Goal: Task Accomplishment & Management: Manage account settings

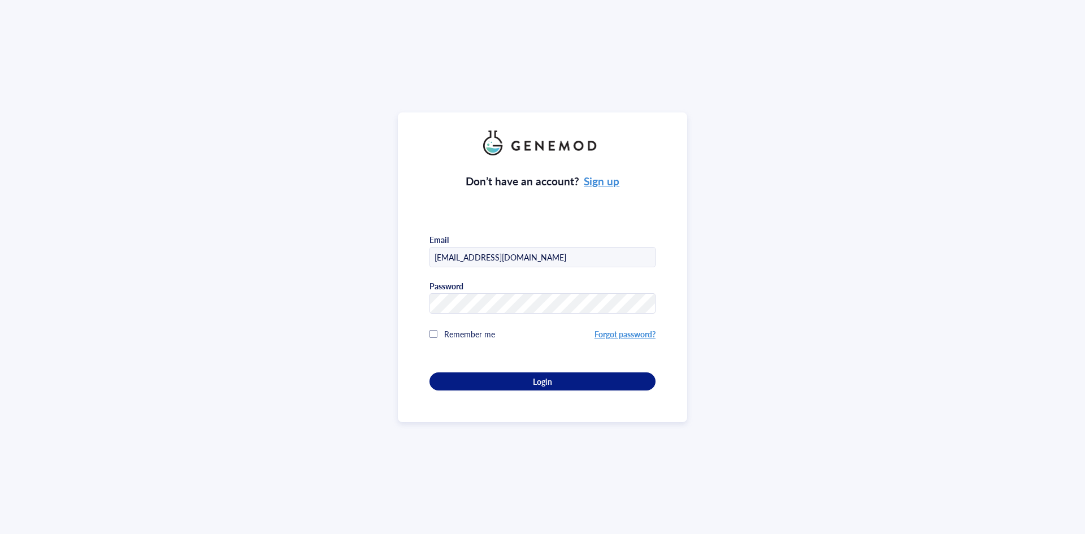
click at [511, 376] on div "Login" at bounding box center [543, 381] width 190 height 10
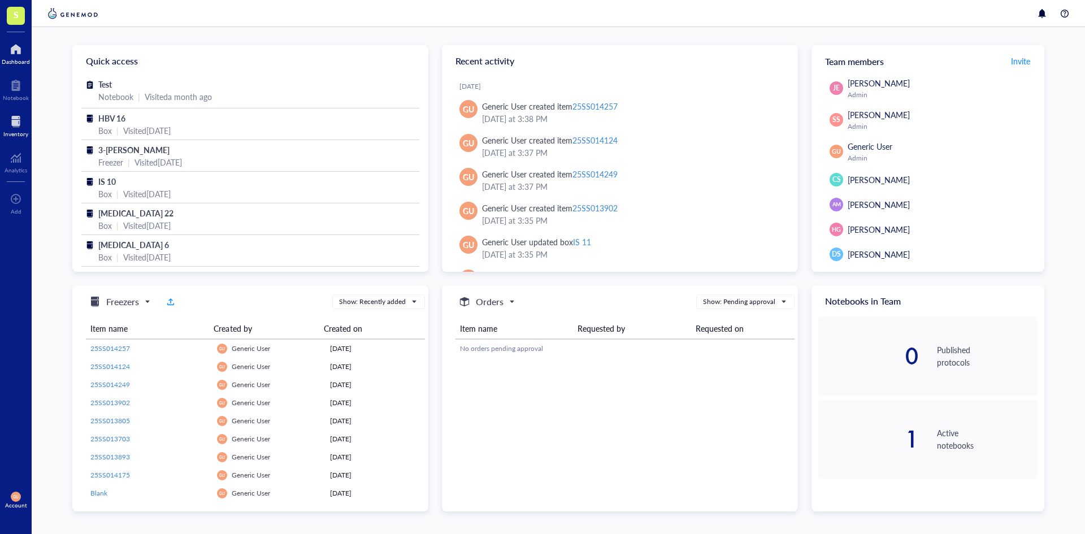
click at [17, 123] on div at bounding box center [15, 121] width 25 height 18
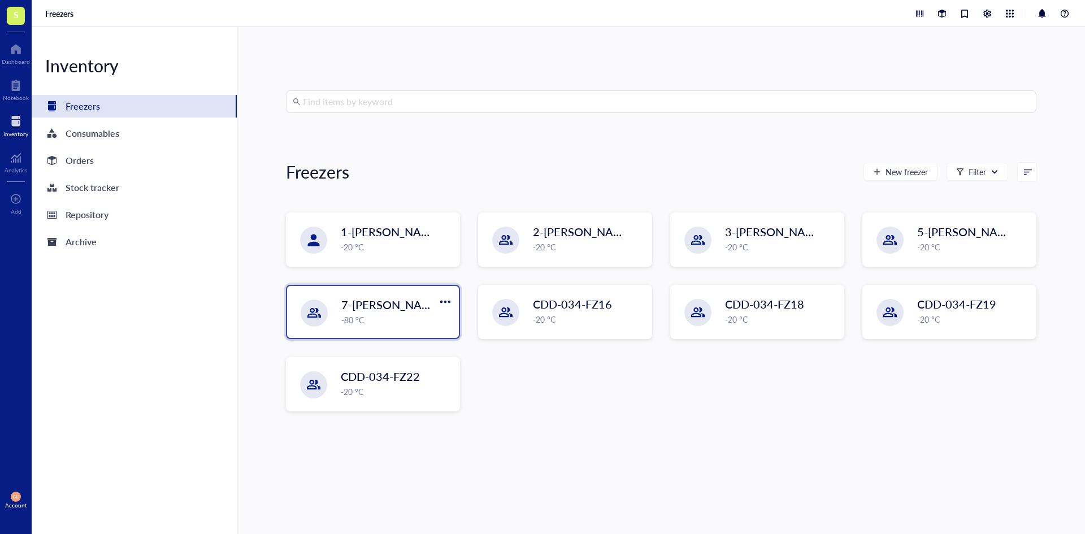
click at [381, 308] on span "7-[PERSON_NAME]" at bounding box center [391, 305] width 101 height 16
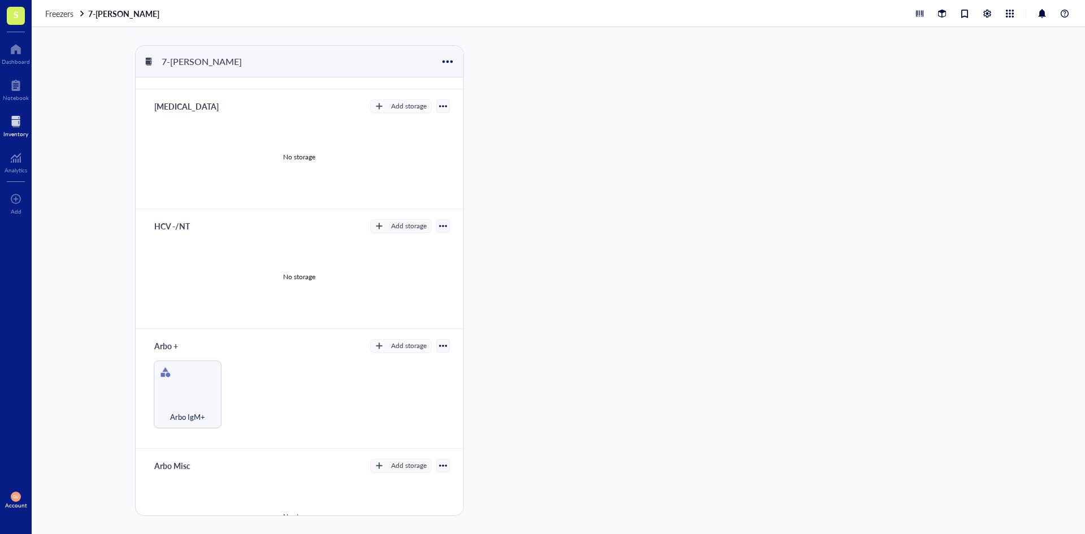
scroll to position [113, 0]
click at [164, 403] on div "Arbo IgM+" at bounding box center [187, 405] width 57 height 25
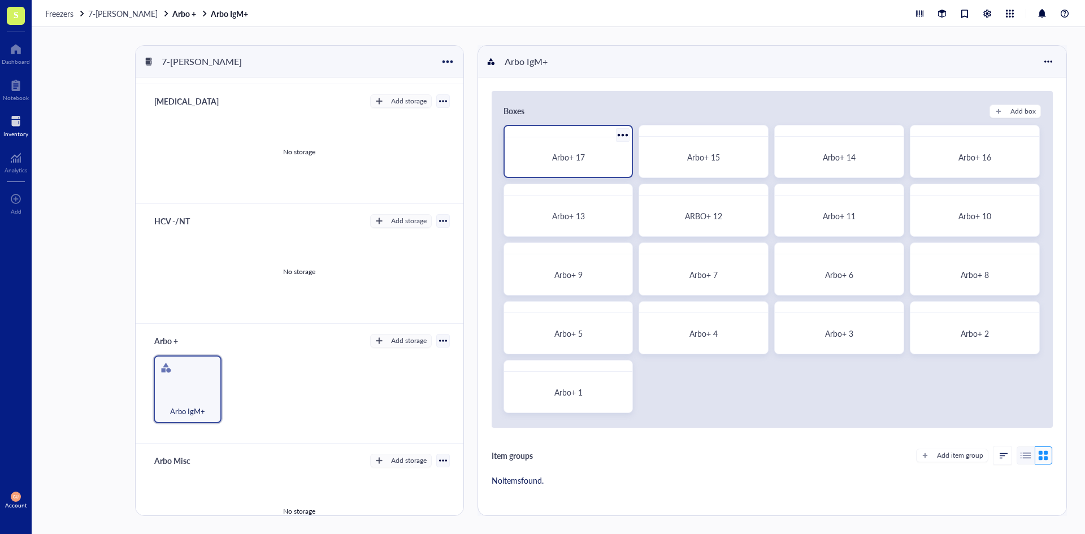
click at [578, 160] on span "Arbo+ 17" at bounding box center [568, 156] width 33 height 11
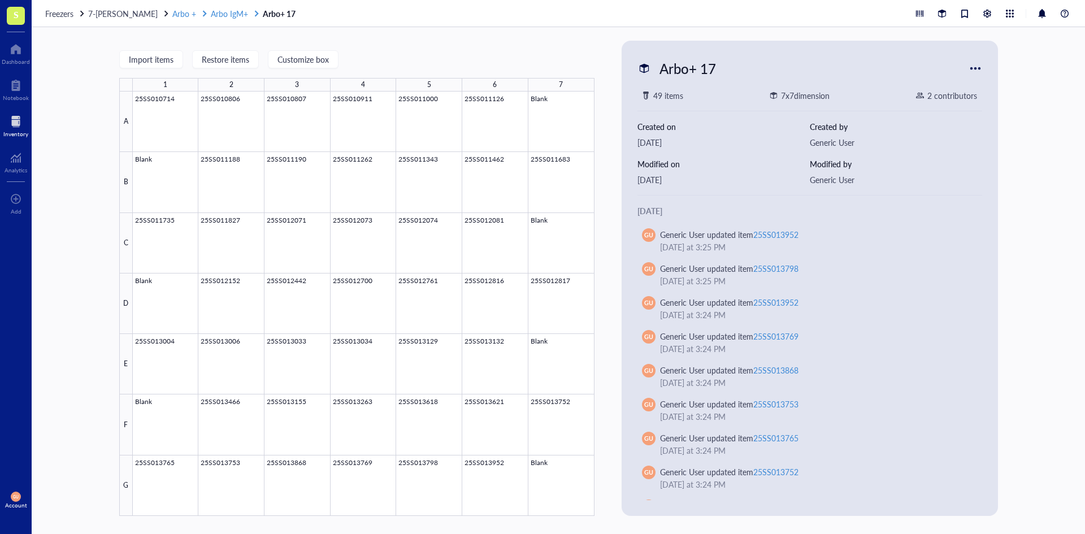
click at [236, 16] on span "Arbo IgM+" at bounding box center [229, 13] width 37 height 11
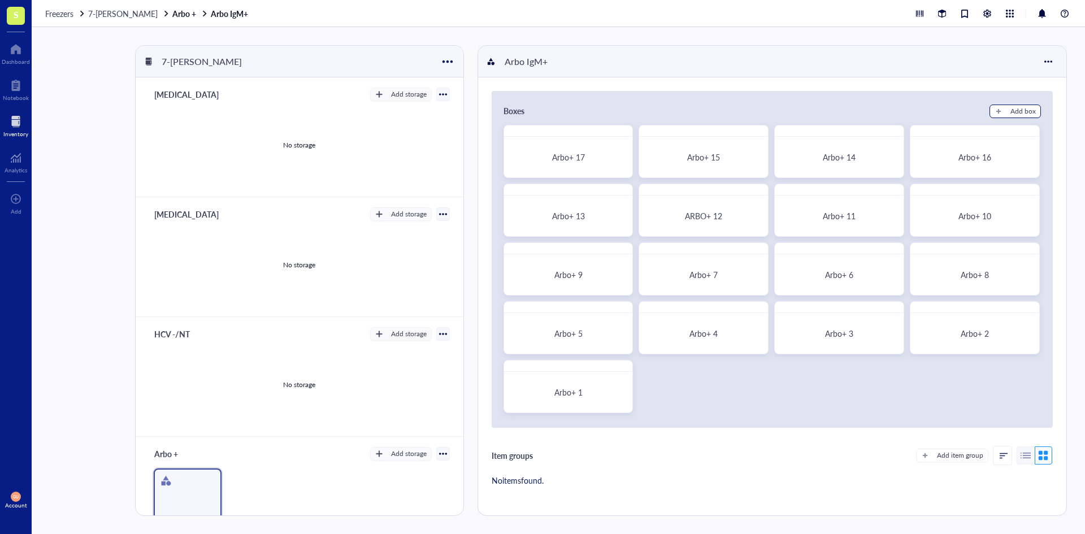
click at [1011, 109] on div "Add box" at bounding box center [1023, 111] width 25 height 10
click at [1011, 109] on body "S Dashboard Notebook Inventory Analytics To pick up a draggable item, press the…" at bounding box center [542, 267] width 1085 height 534
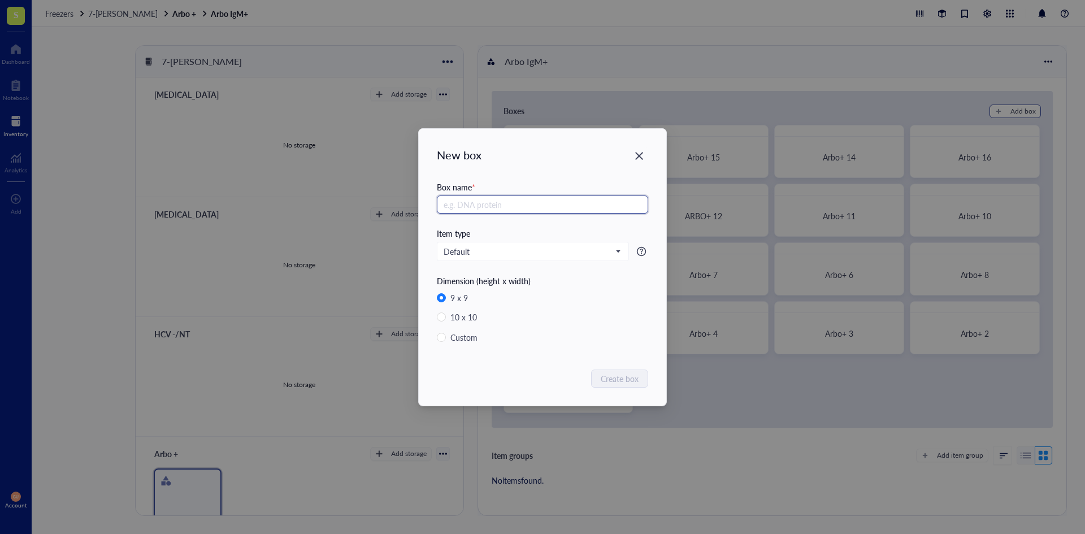
radio input "false"
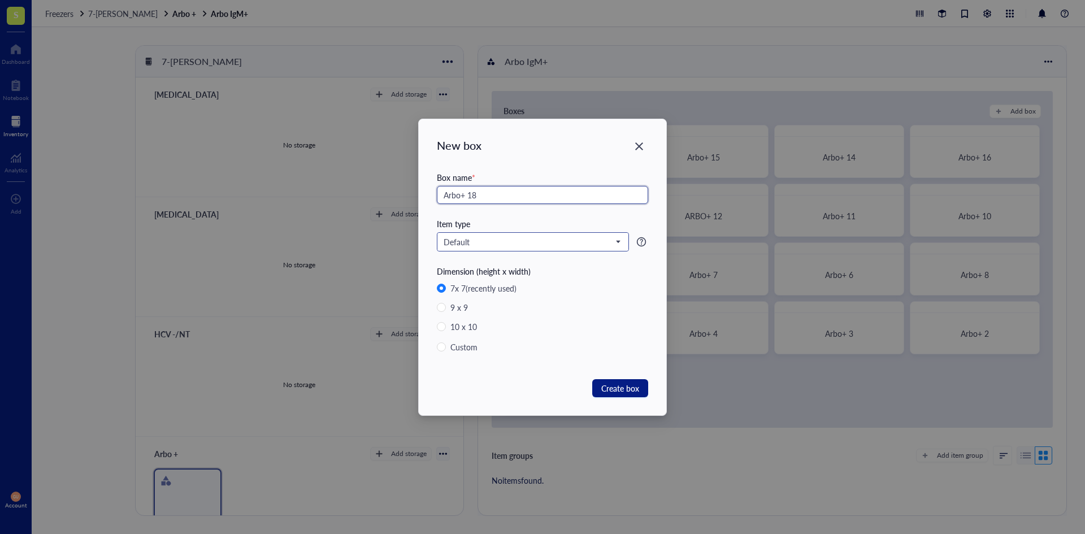
click at [563, 237] on span "Default" at bounding box center [532, 242] width 176 height 10
type input "Arbo+ 18"
click at [462, 281] on div "Arbo IgM +" at bounding box center [464, 280] width 40 height 12
click at [627, 386] on span "Create box" at bounding box center [620, 388] width 38 height 12
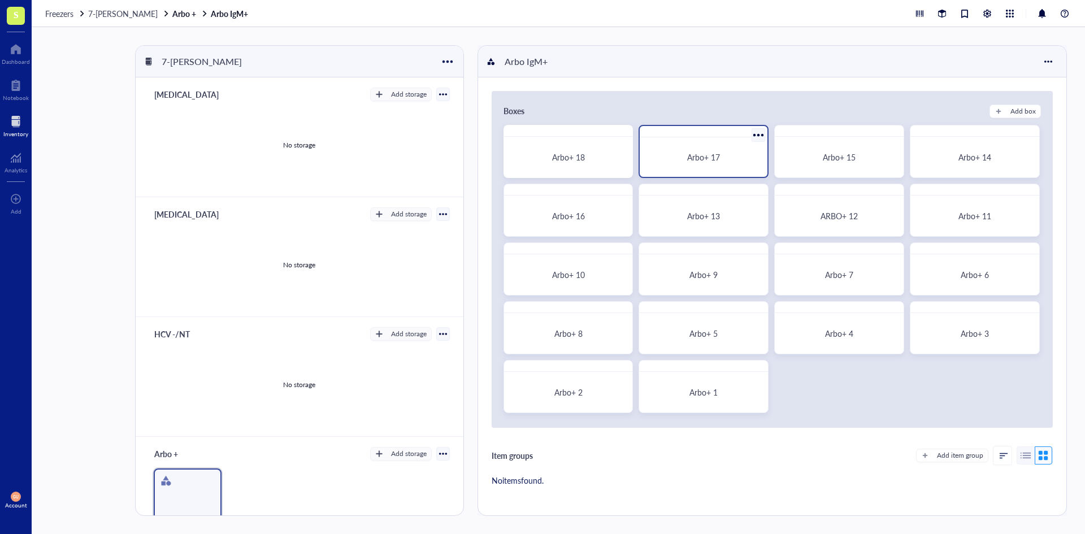
click at [755, 131] on div at bounding box center [759, 135] width 16 height 16
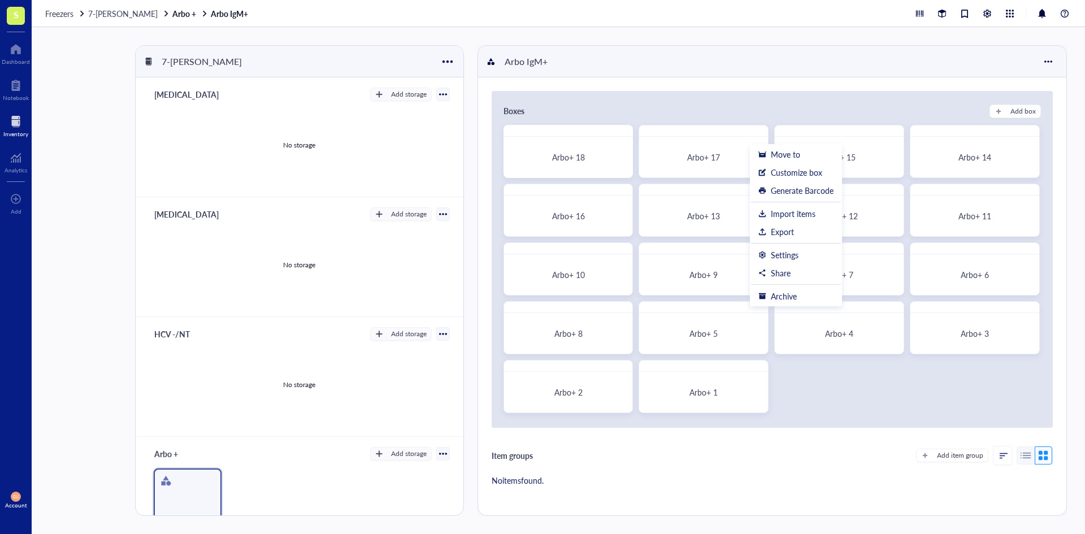
click at [751, 96] on div "Boxes Add box Arbo+ 18 Arbo+ 17 Arbo+ 15 Arbo+ 14 Arbo+ 16 Arbo+ 13 ARBO+ 12 Ar…" at bounding box center [772, 259] width 561 height 337
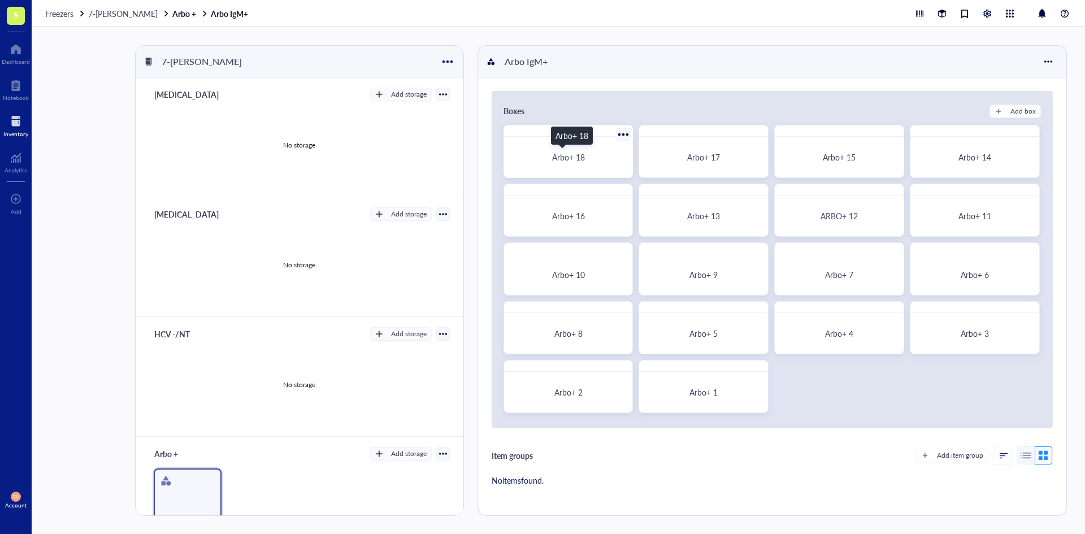
click at [587, 157] on div "Arbo+ 18" at bounding box center [569, 157] width 102 height 10
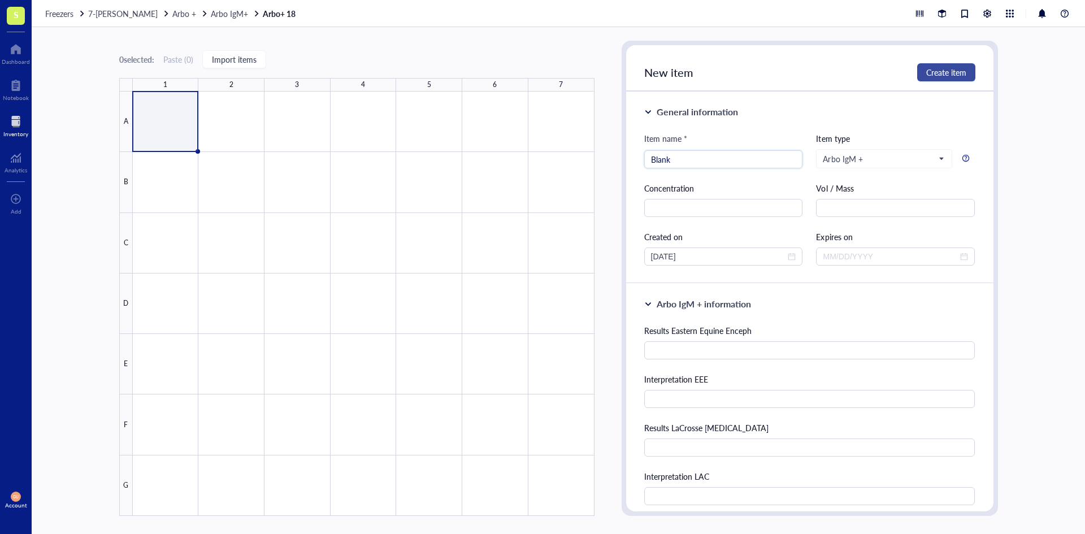
type input "Blank"
click at [925, 64] on button "Create item" at bounding box center [946, 72] width 58 height 18
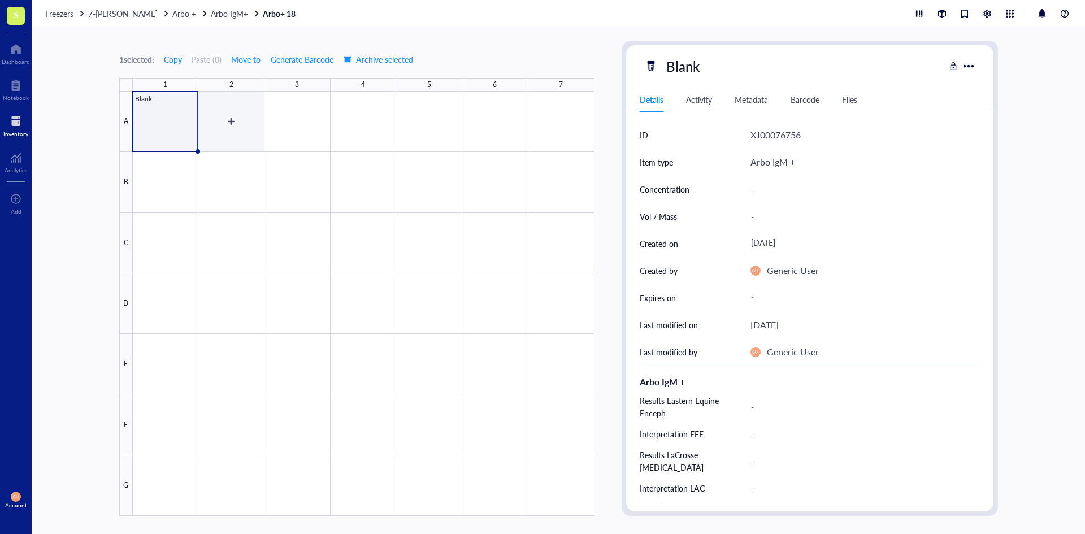
click at [224, 123] on div at bounding box center [364, 304] width 462 height 424
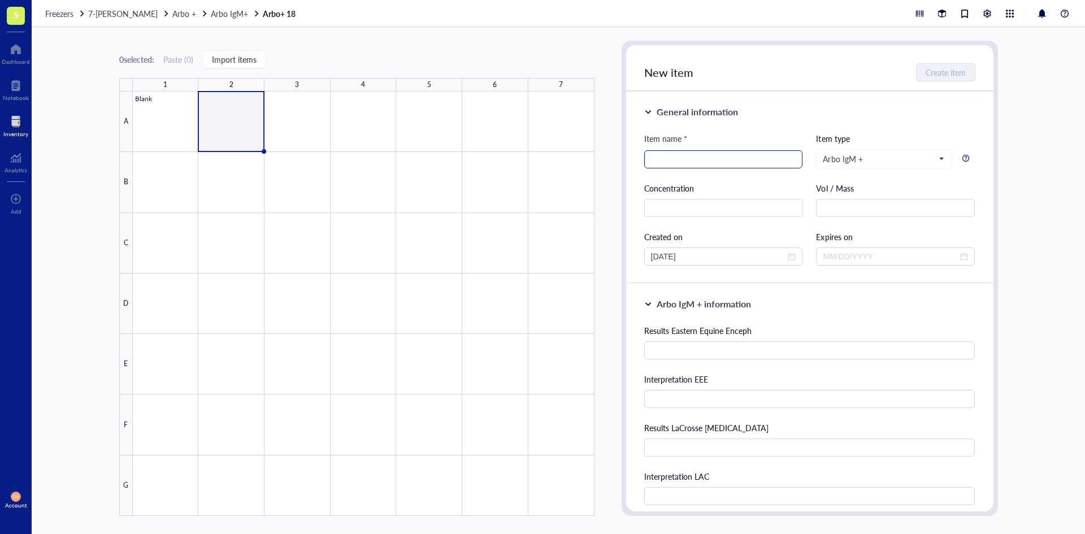
click at [784, 153] on input "search" at bounding box center [723, 159] width 145 height 17
paste input "25SS014037"
type input "25SS014037"
click at [940, 73] on span "Create item" at bounding box center [946, 72] width 40 height 9
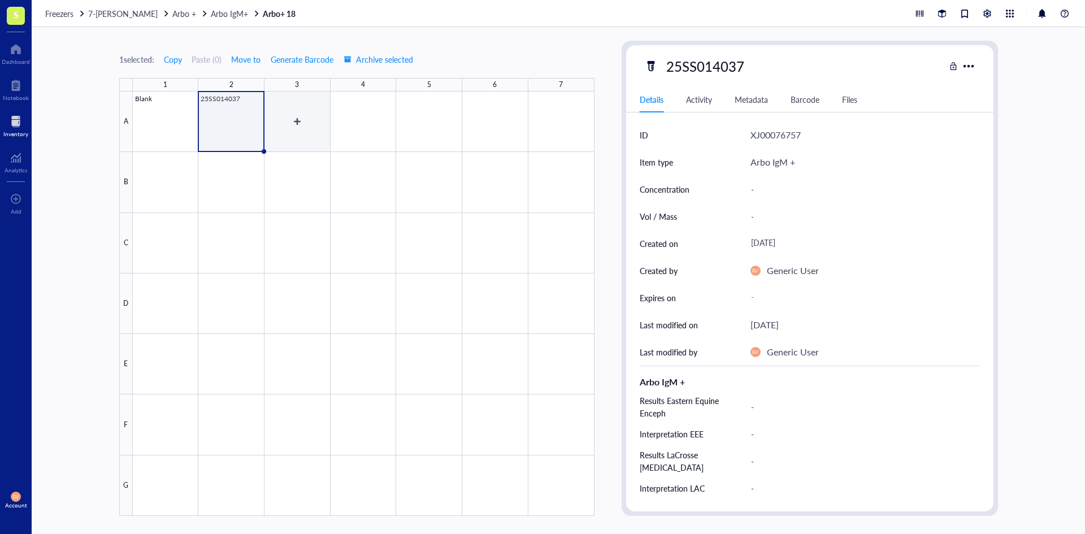
click at [305, 125] on div at bounding box center [364, 304] width 462 height 424
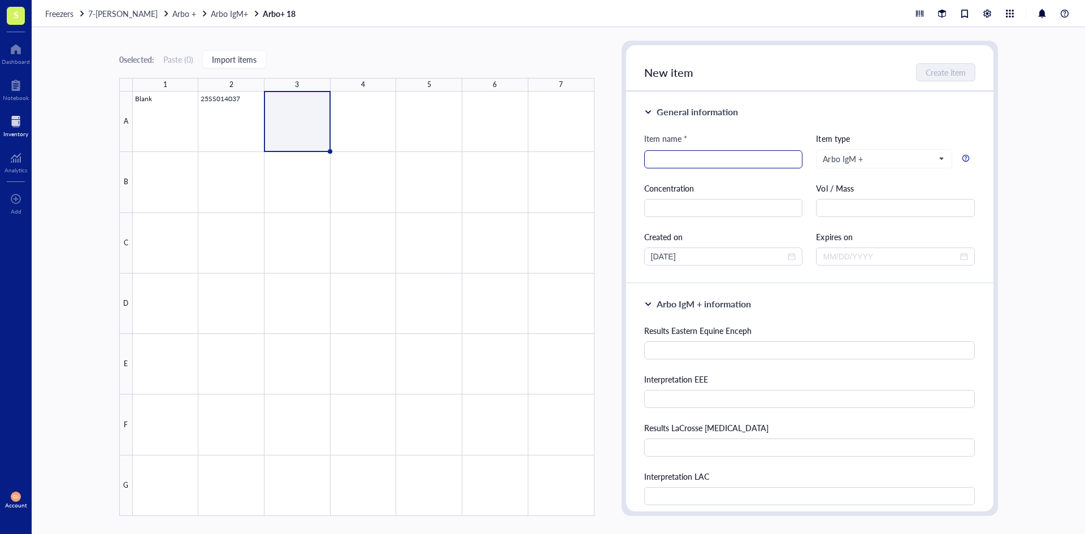
click at [753, 162] on input "search" at bounding box center [723, 159] width 145 height 17
paste input "25SS014038"
type input "25SS014038"
click at [968, 79] on button "Create item" at bounding box center [946, 72] width 58 height 18
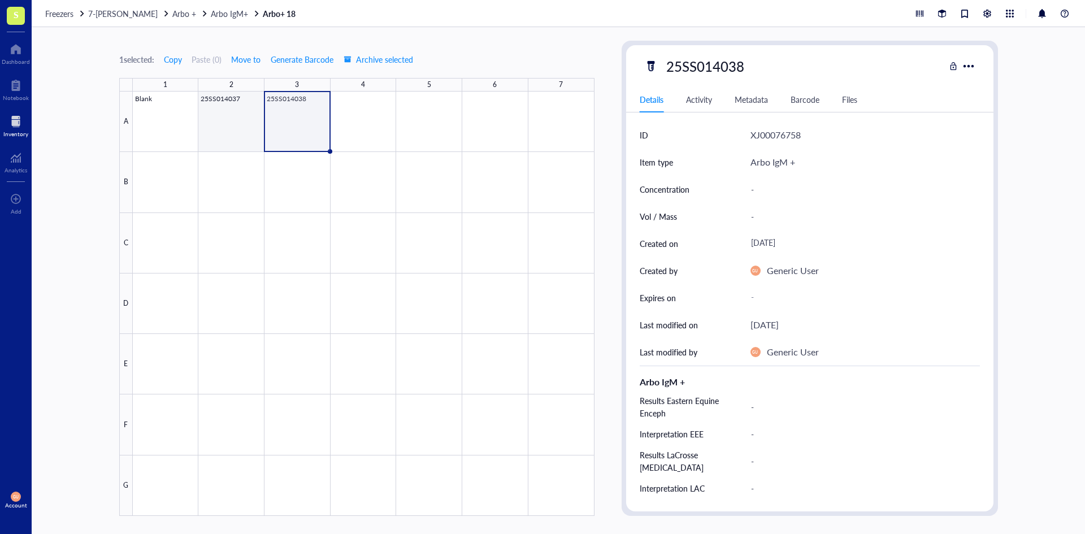
click at [227, 122] on div at bounding box center [364, 304] width 462 height 424
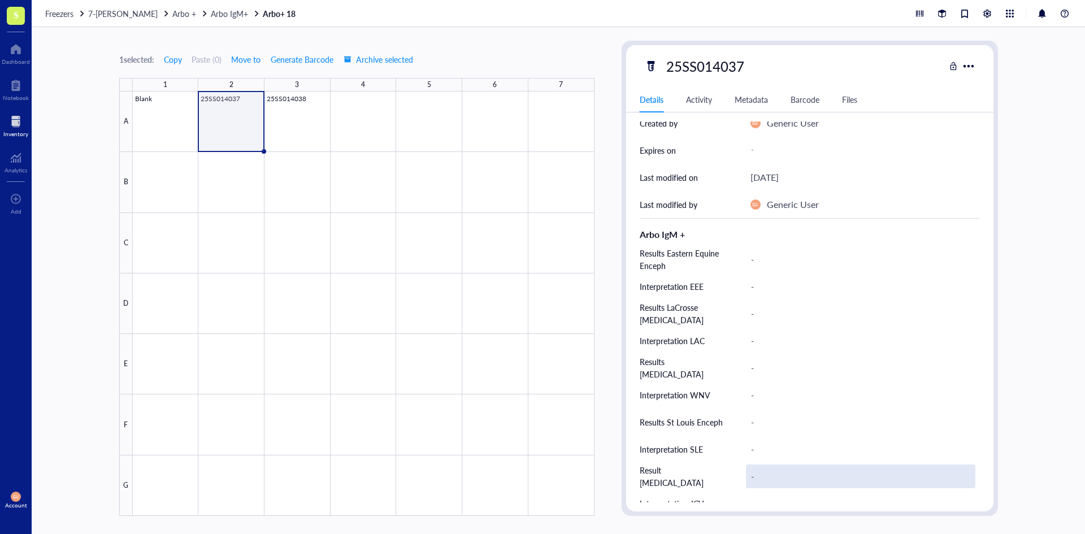
scroll to position [339, 0]
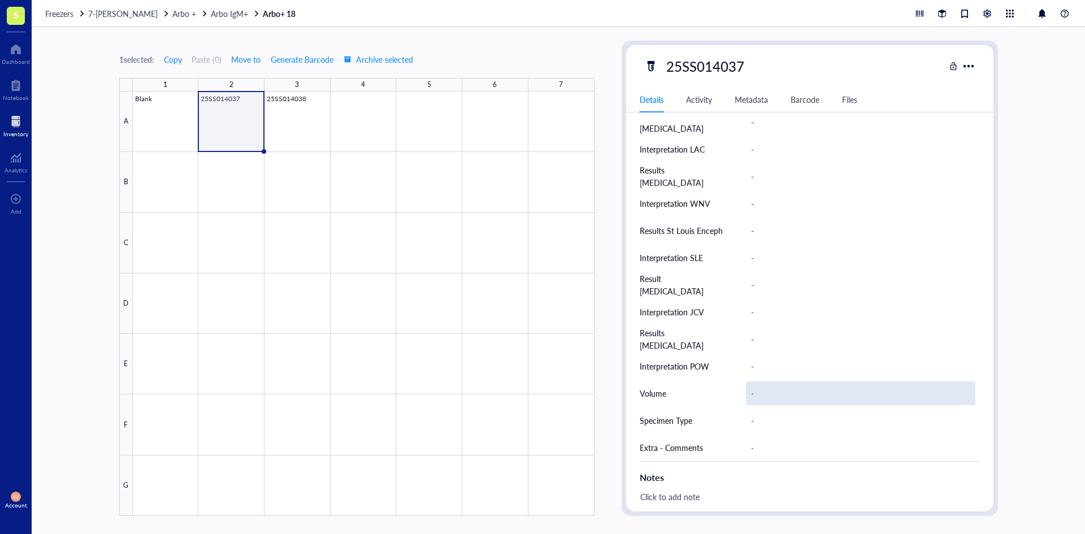
click at [756, 393] on div "-" at bounding box center [860, 393] width 229 height 24
type input "0.5 mL"
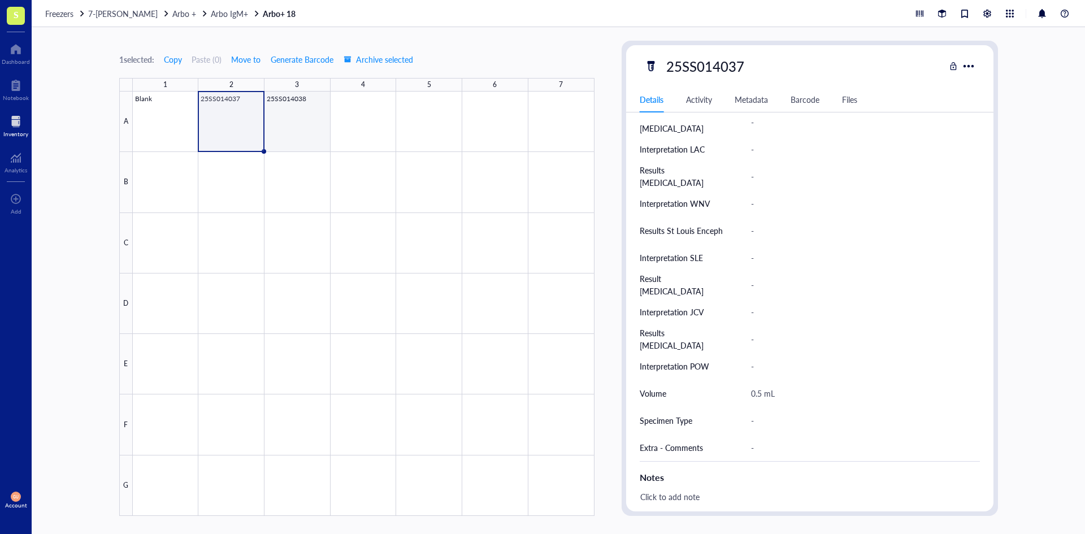
click at [305, 131] on div at bounding box center [364, 304] width 462 height 424
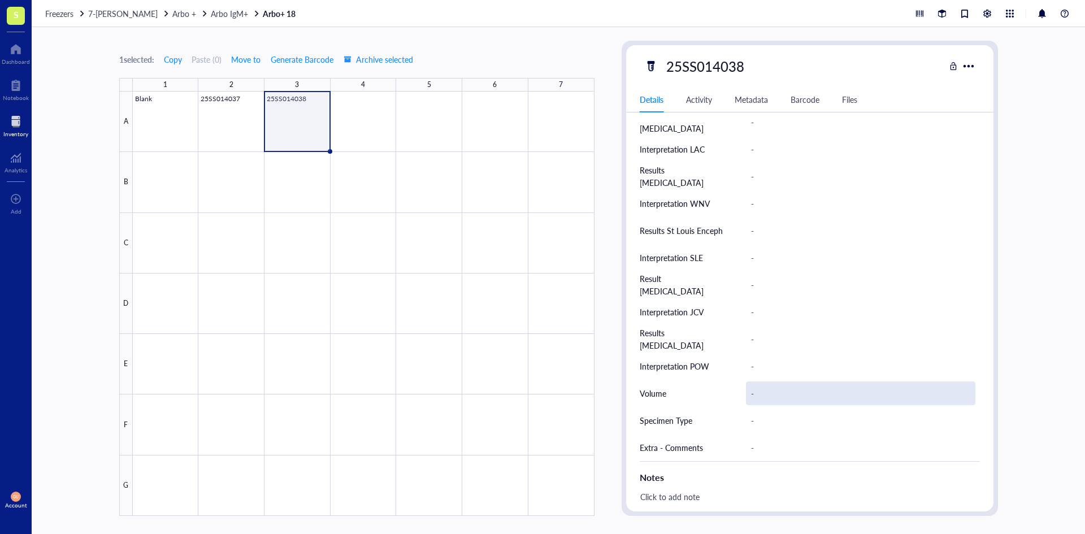
click at [754, 387] on div "-" at bounding box center [860, 393] width 229 height 24
type input "0 mL"
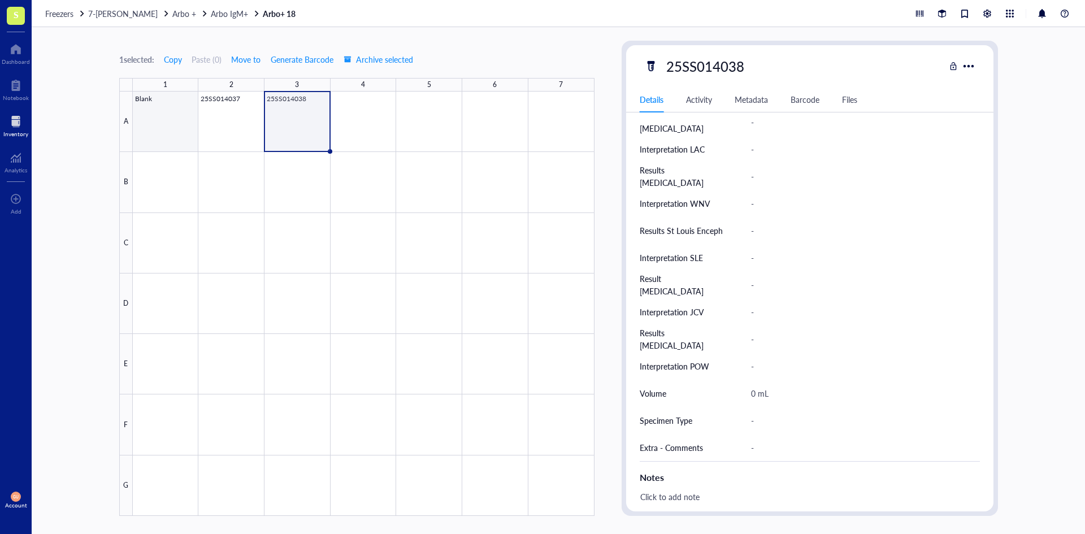
click at [219, 125] on div at bounding box center [364, 304] width 462 height 424
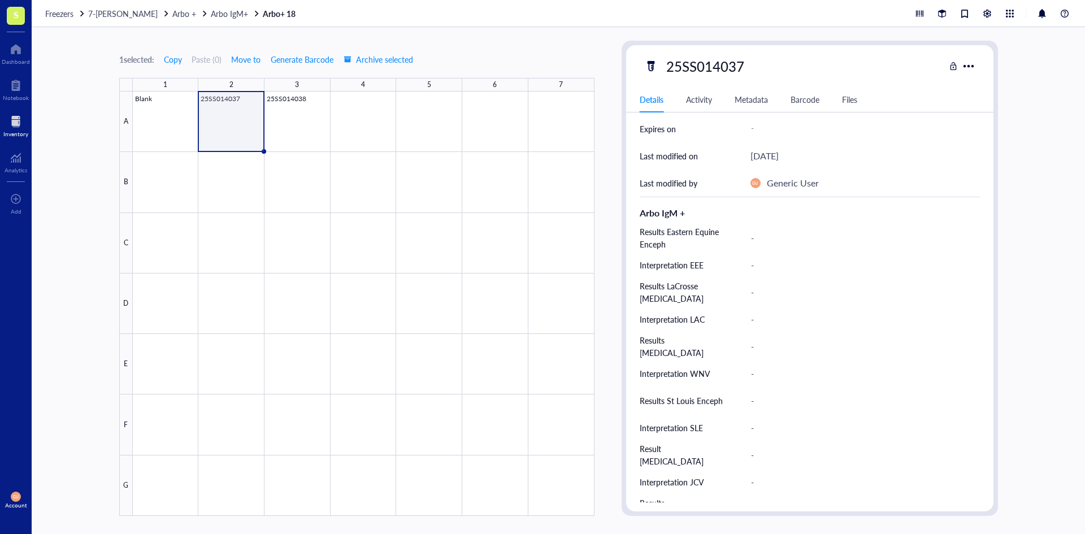
scroll to position [170, 0]
click at [769, 242] on div "-" at bounding box center [860, 238] width 229 height 24
type input "42"
click at [805, 254] on div "-" at bounding box center [860, 265] width 229 height 24
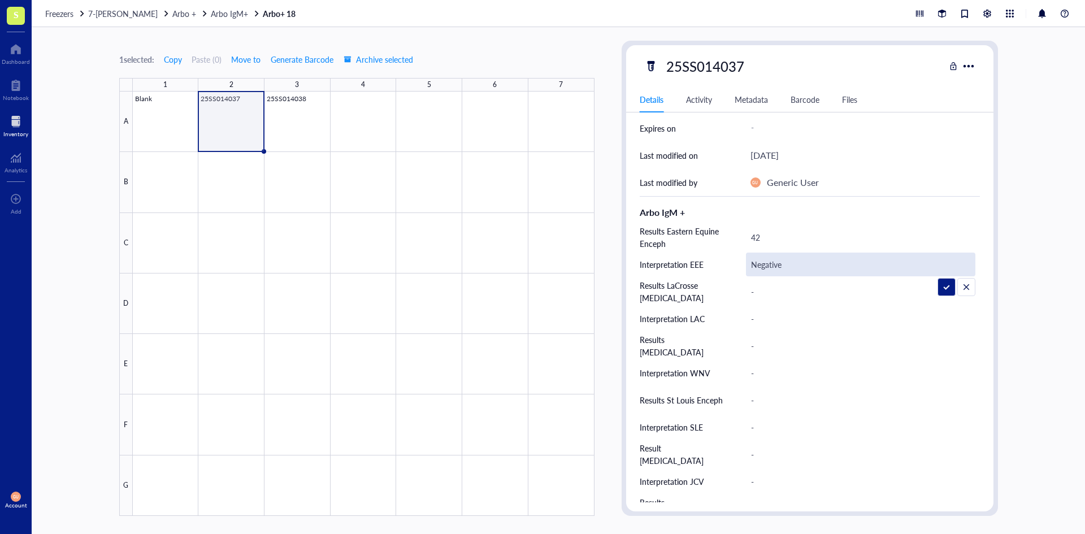
type input "Negative"
click at [789, 270] on div "-" at bounding box center [860, 265] width 229 height 24
type input "Negative"
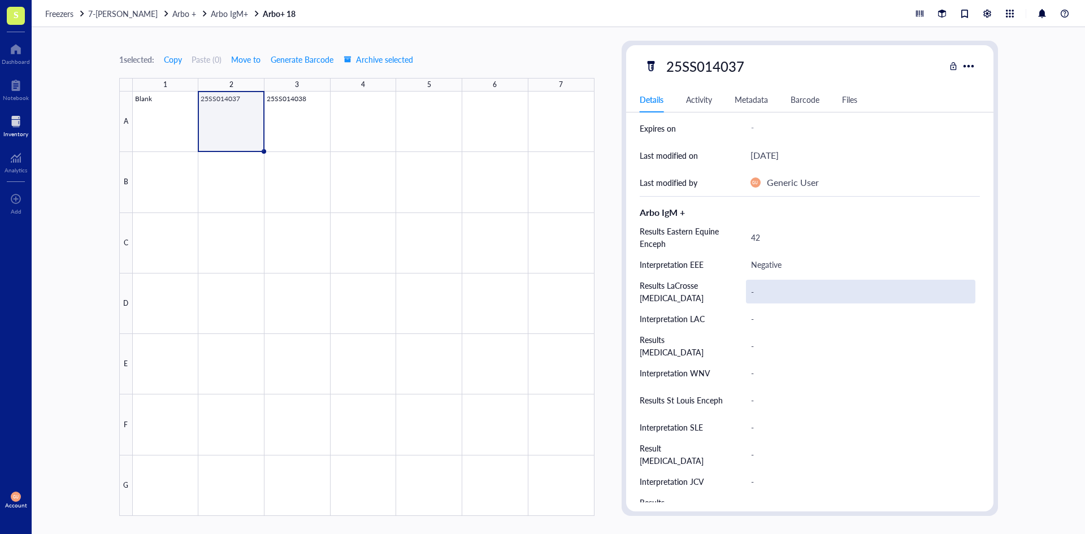
click at [755, 289] on div "-" at bounding box center [860, 292] width 229 height 24
type input "0.483"
click at [835, 323] on div "-" at bounding box center [860, 319] width 229 height 24
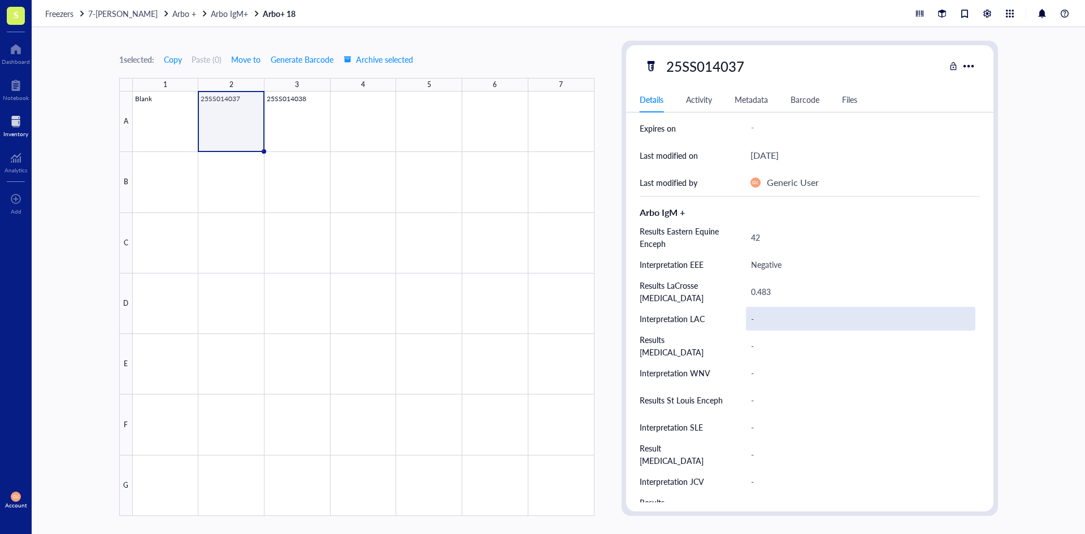
click at [832, 316] on div "-" at bounding box center [860, 319] width 229 height 24
type input "Negative"
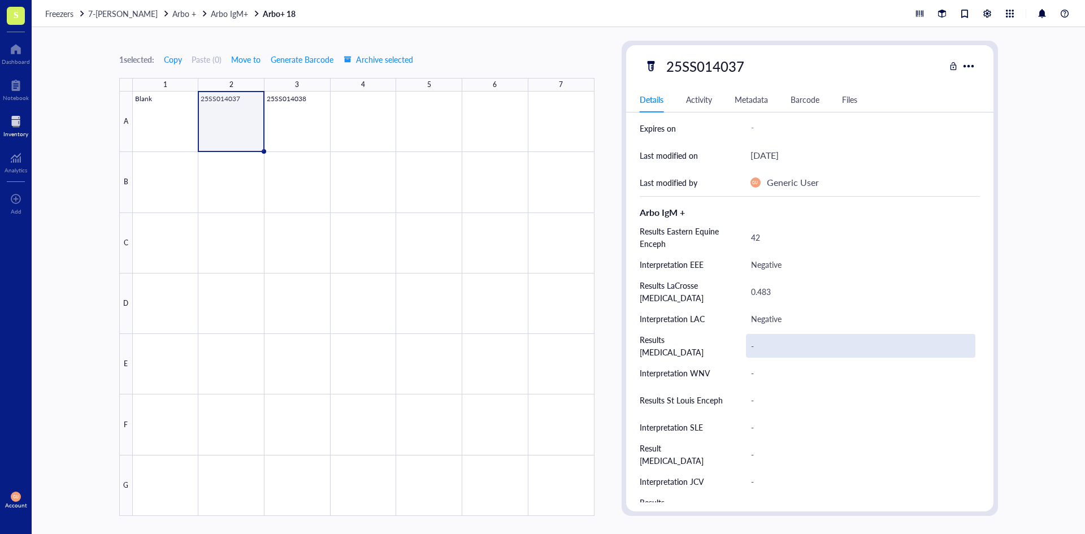
click at [762, 347] on div "-" at bounding box center [860, 346] width 229 height 24
type input "8,271"
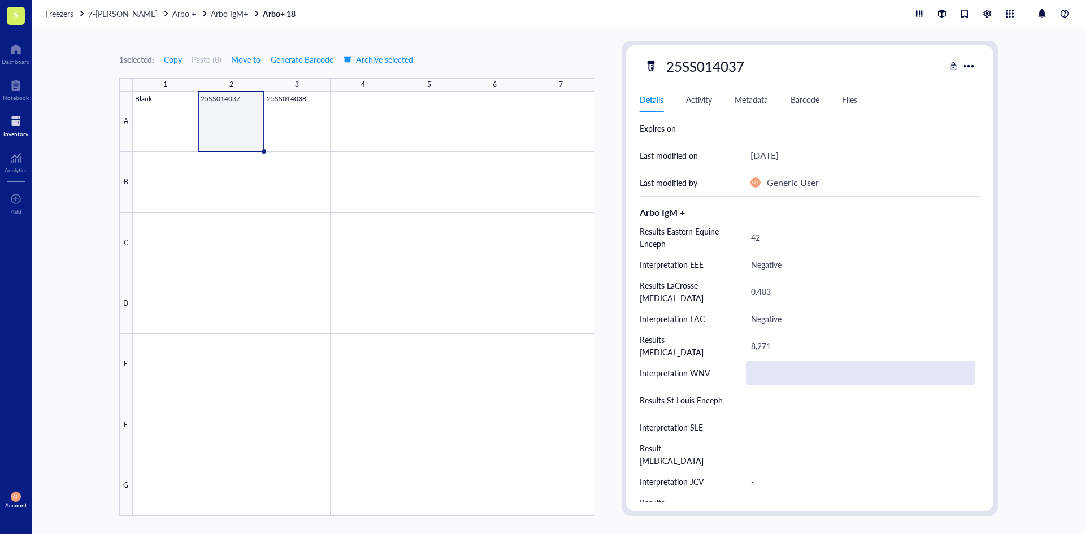
click at [890, 376] on div "-" at bounding box center [860, 373] width 229 height 24
type input "Presumptive Positive"
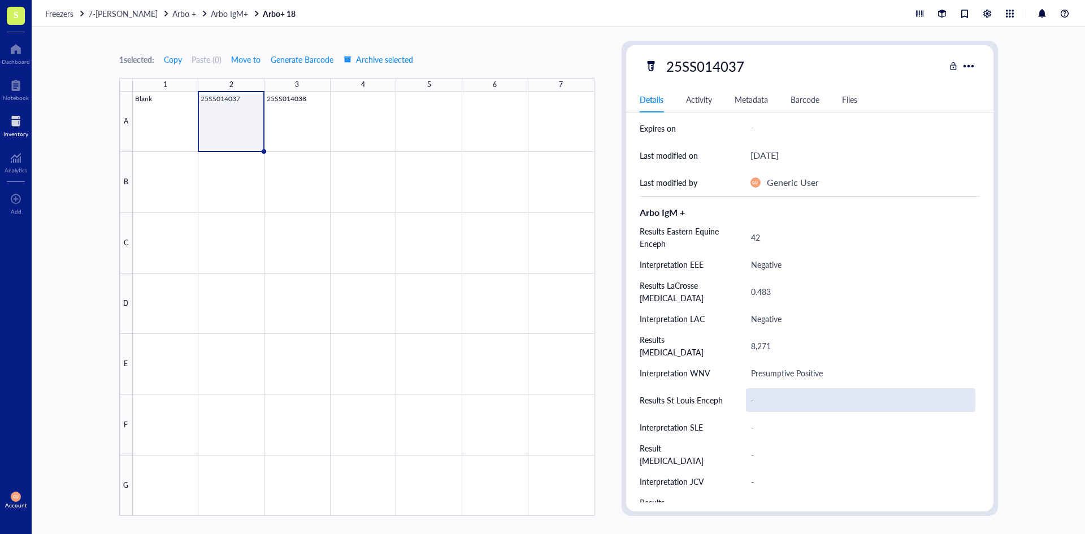
click at [880, 400] on div "-" at bounding box center [860, 400] width 229 height 24
type input "49"
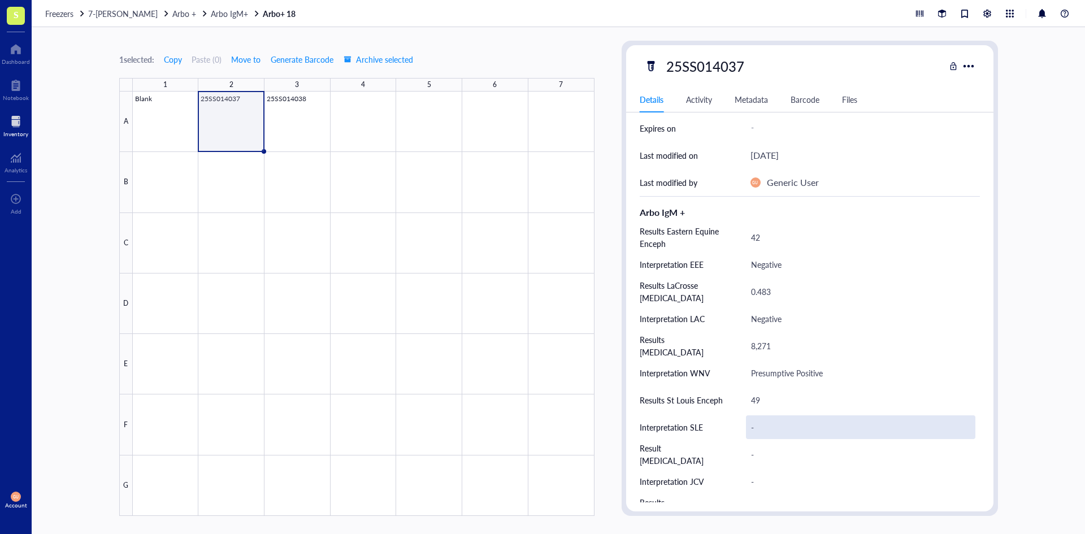
click at [884, 429] on div "-" at bounding box center [860, 427] width 229 height 24
click at [904, 422] on div "-" at bounding box center [860, 427] width 229 height 24
type input "n"
type input "Negative"
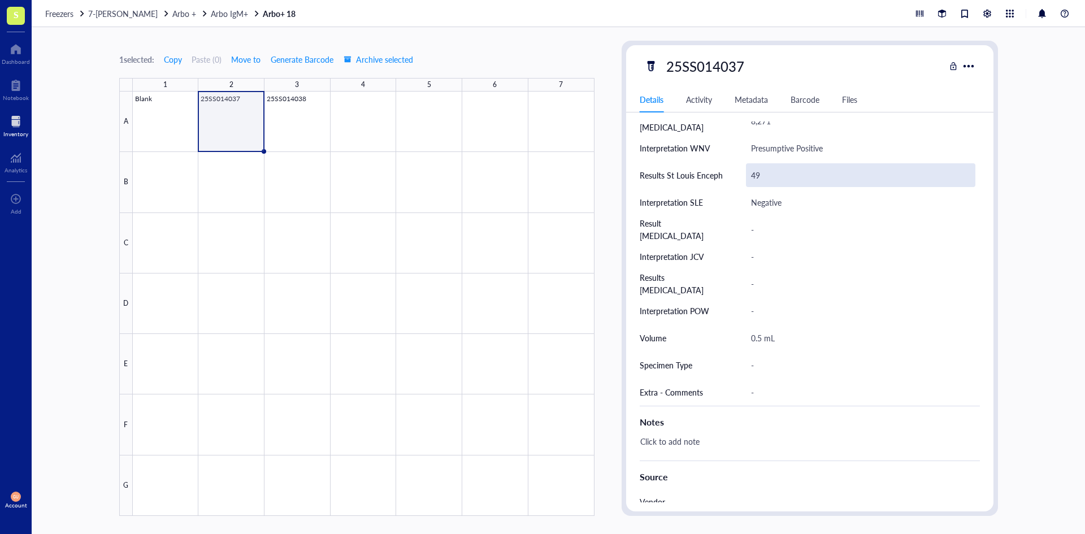
scroll to position [339, 0]
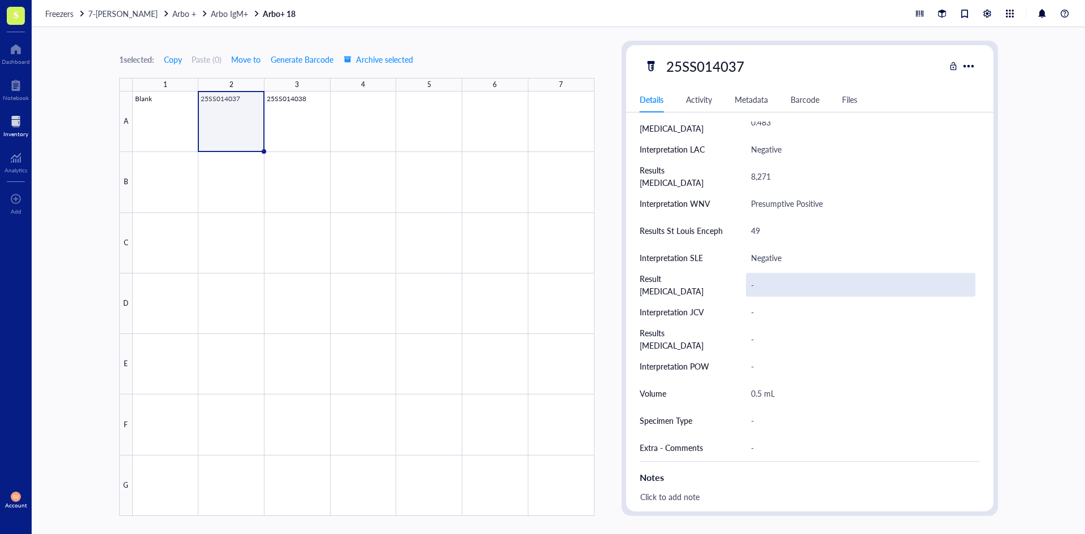
click at [777, 279] on div "-" at bounding box center [860, 285] width 229 height 24
type input "0.539"
click at [764, 307] on div "-" at bounding box center [860, 312] width 229 height 24
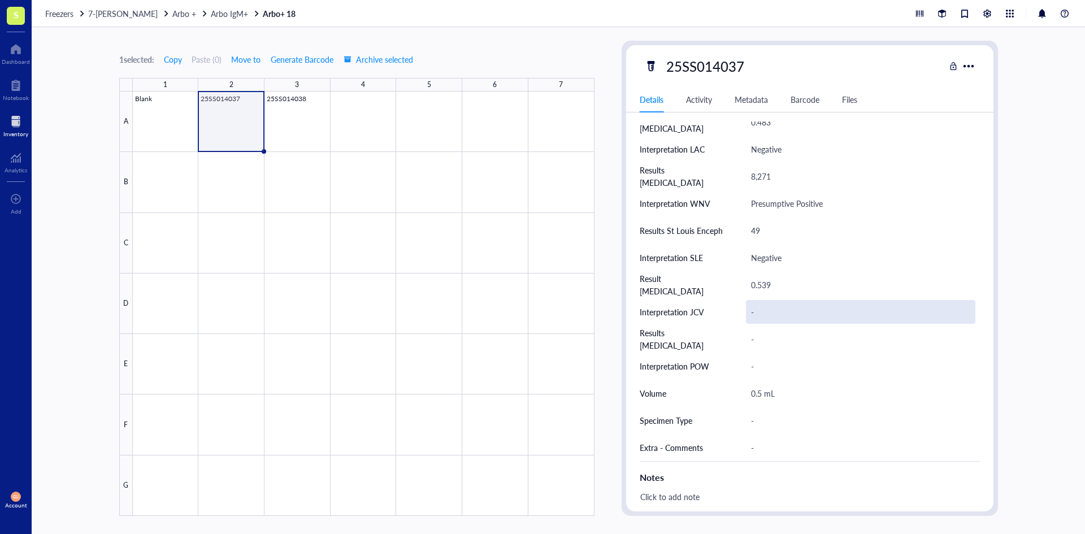
click at [762, 311] on div "-" at bounding box center [860, 312] width 229 height 24
type input "Negative"
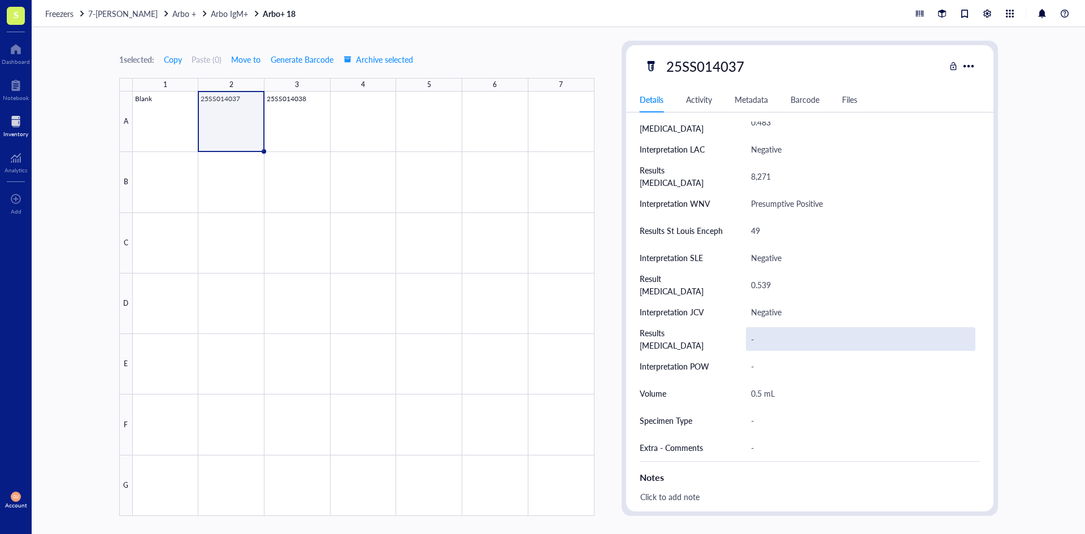
click at [806, 348] on div "-" at bounding box center [860, 339] width 229 height 24
type input "0.89"
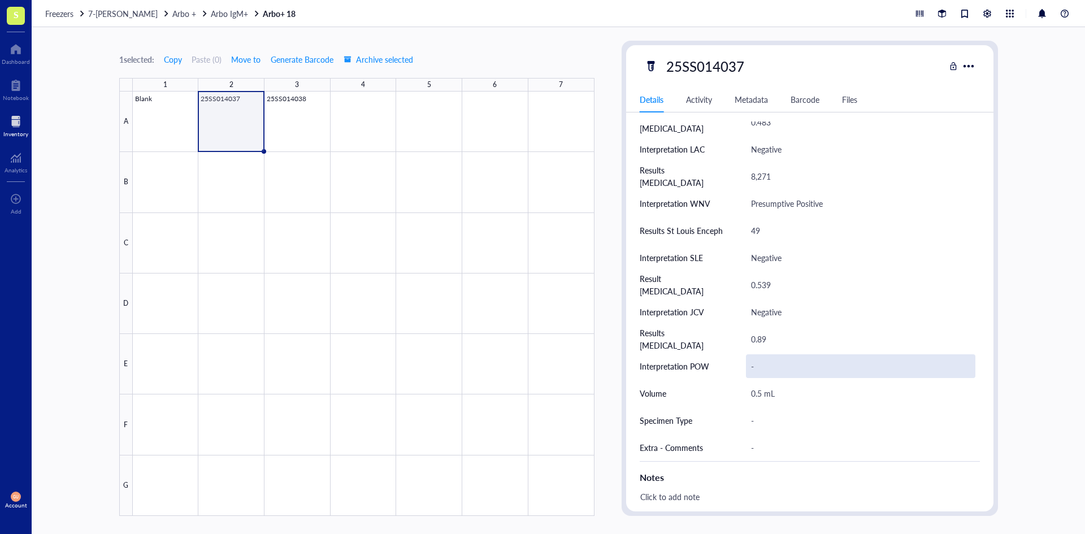
click at [890, 373] on div "-" at bounding box center [860, 366] width 229 height 24
type input "Negative"
click at [831, 411] on div "-" at bounding box center [860, 421] width 229 height 24
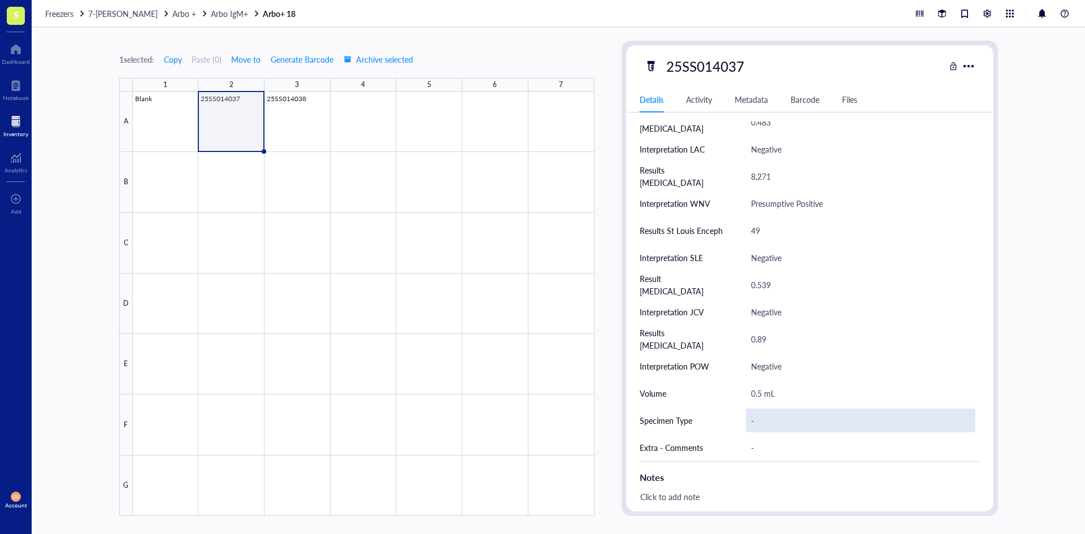
click at [776, 426] on div "-" at bounding box center [860, 421] width 229 height 24
type input "Serum"
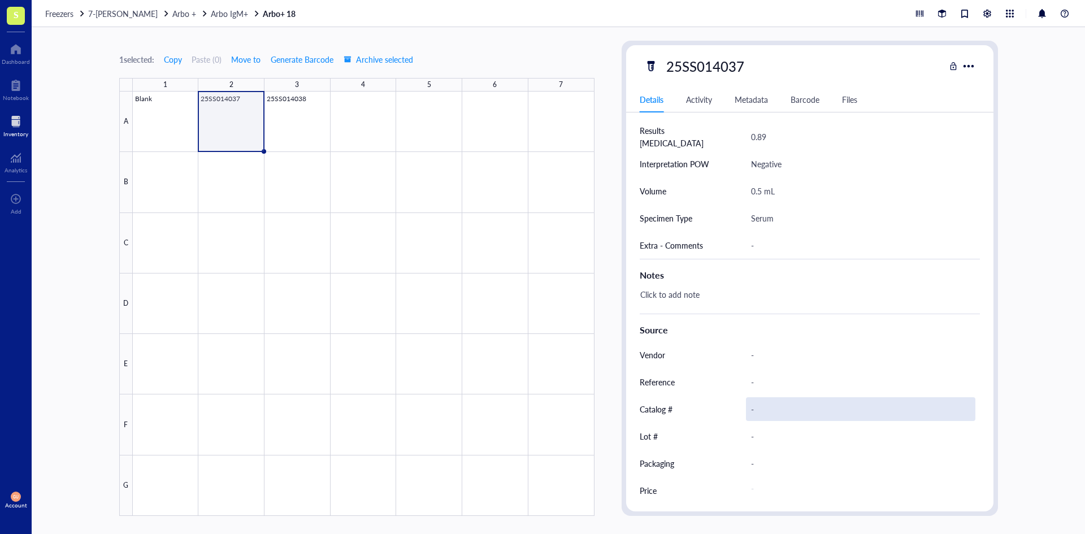
scroll to position [543, 0]
click at [302, 137] on div at bounding box center [364, 304] width 462 height 424
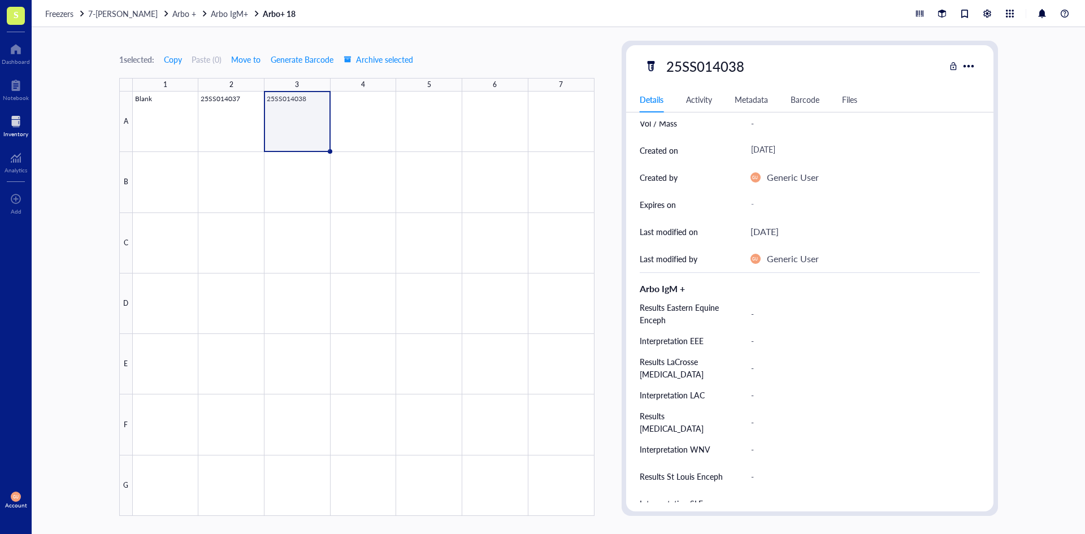
scroll to position [113, 0]
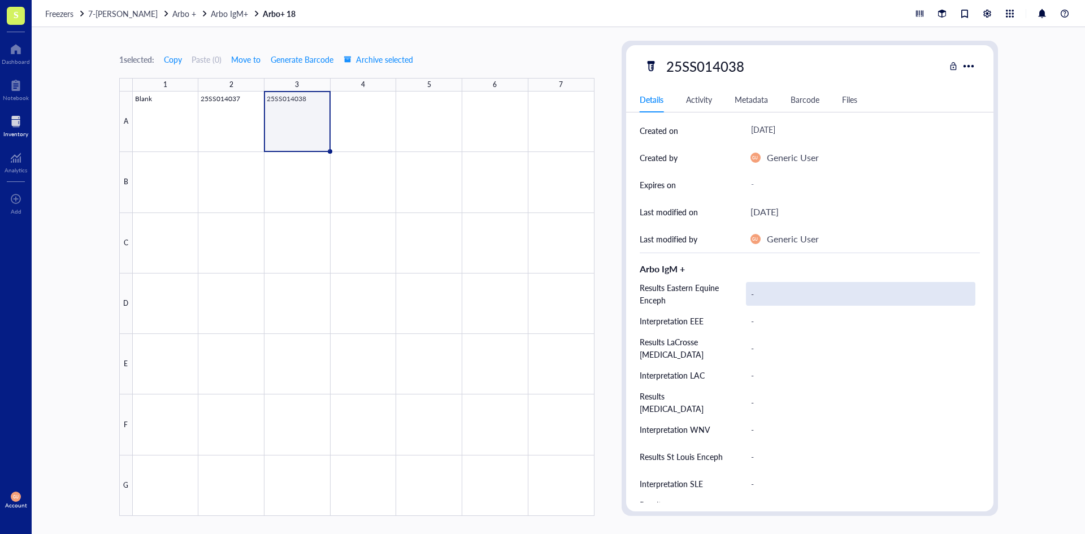
click at [764, 288] on div "-" at bounding box center [860, 294] width 229 height 24
type input "45"
click at [767, 319] on div "-" at bounding box center [860, 321] width 229 height 24
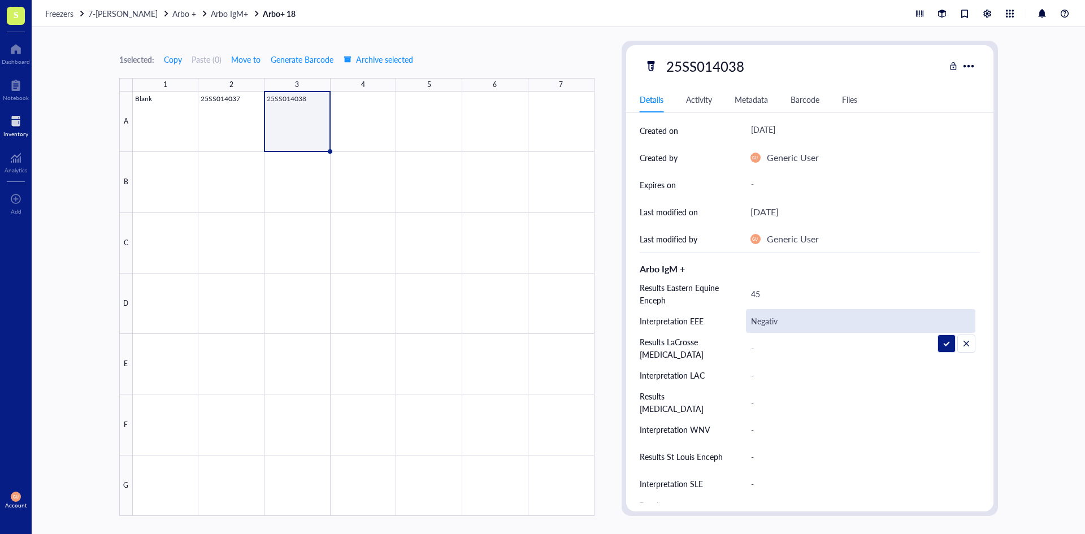
type input "Negative"
click at [765, 344] on div "-" at bounding box center [860, 348] width 229 height 24
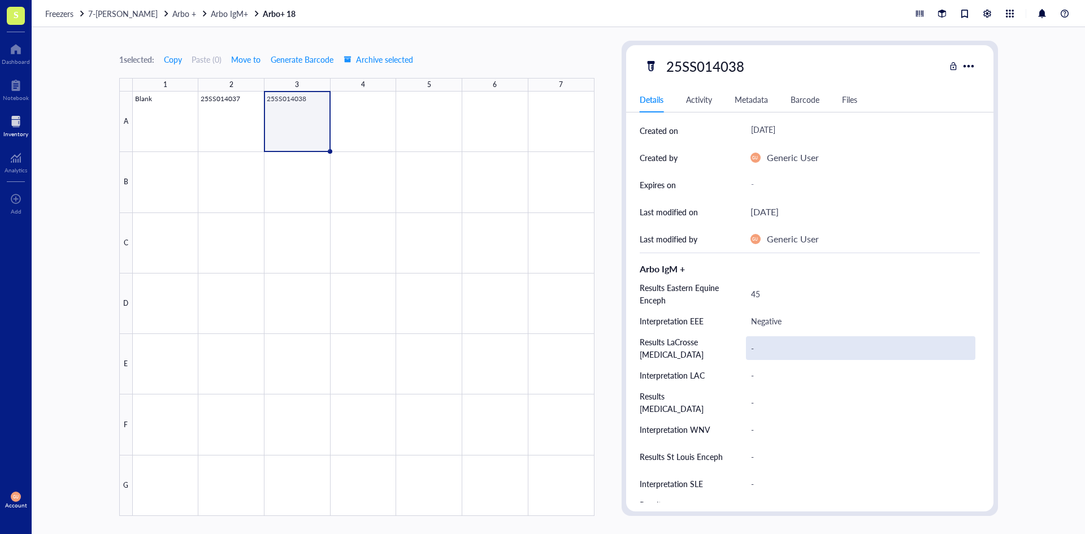
click at [780, 345] on div "-" at bounding box center [860, 348] width 229 height 24
type input "0.314"
click at [777, 372] on div "-" at bounding box center [860, 375] width 229 height 24
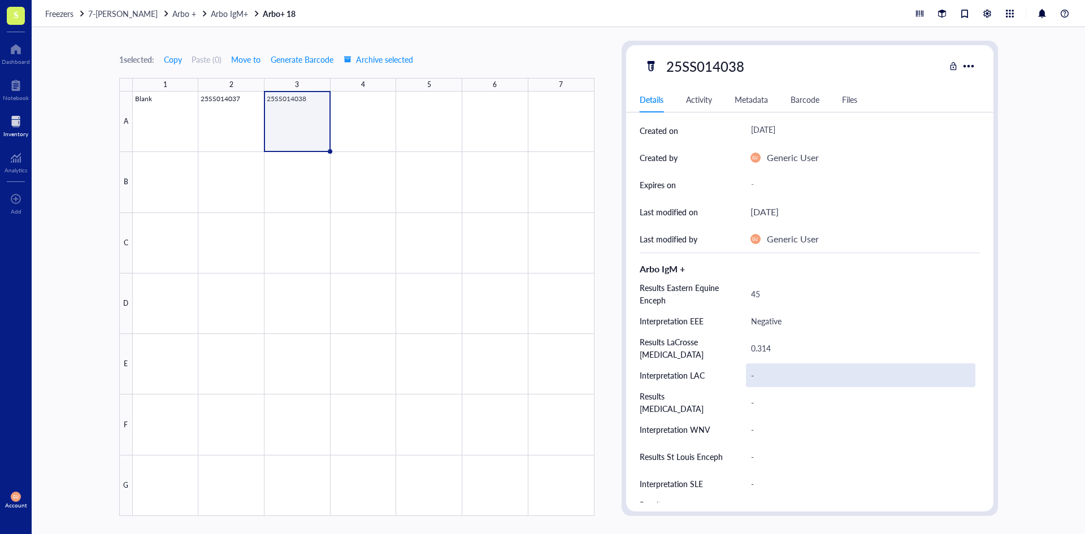
click at [782, 371] on div "-" at bounding box center [860, 375] width 229 height 24
type input "Negative"
click at [835, 397] on div "-" at bounding box center [860, 403] width 229 height 24
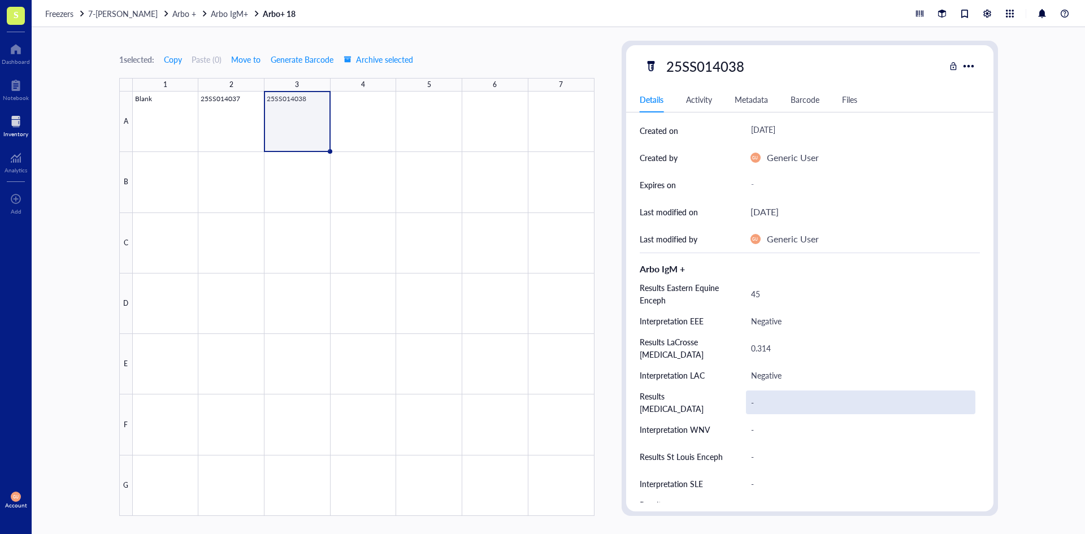
click at [800, 397] on div "-" at bounding box center [860, 403] width 229 height 24
type input "10,217"
click at [801, 424] on div "-" at bounding box center [860, 430] width 229 height 24
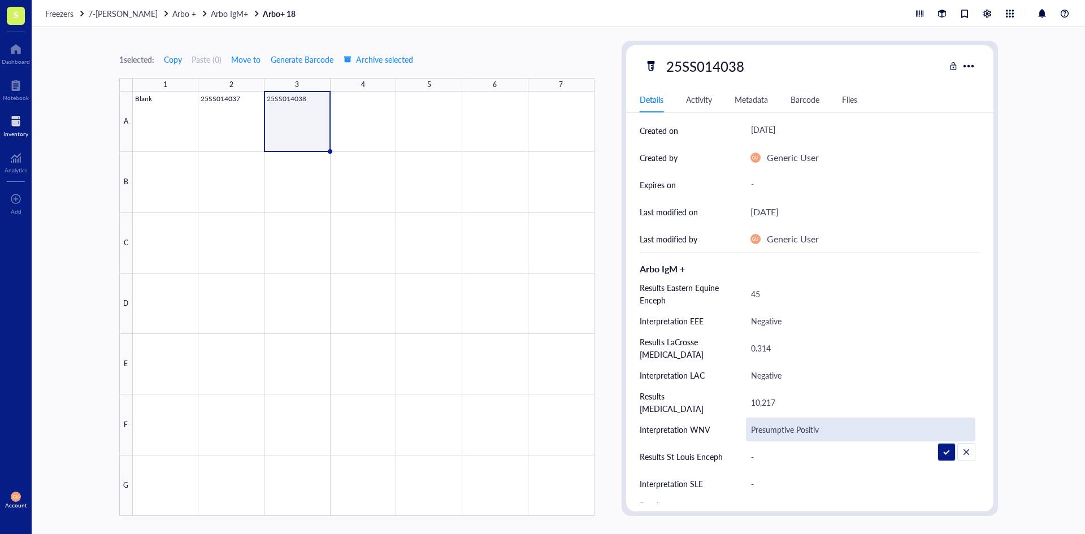
type input "Presumptive Positive"
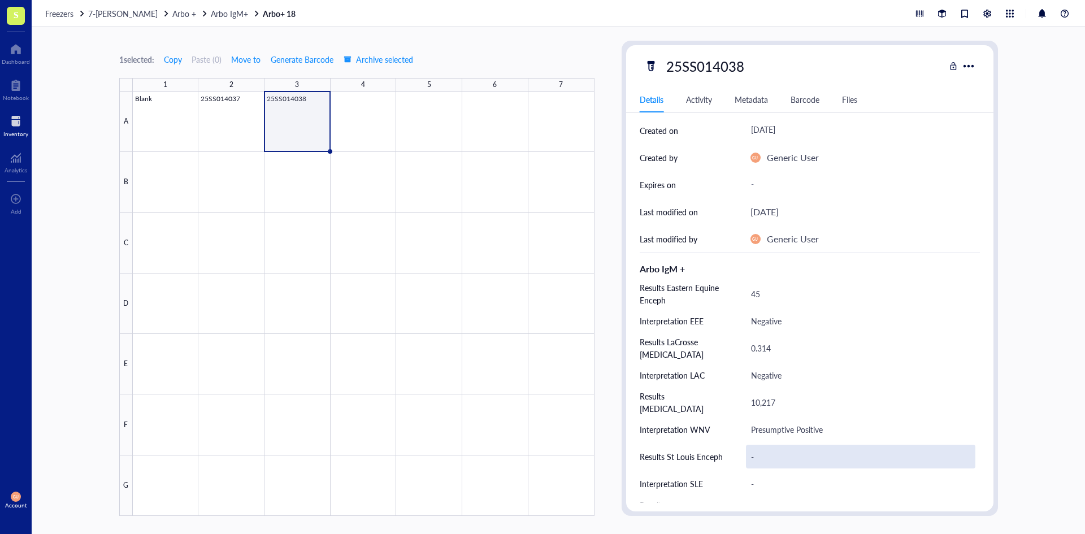
click at [792, 452] on div "-" at bounding box center [860, 457] width 229 height 24
type input "215"
click at [879, 484] on div "-" at bounding box center [860, 484] width 229 height 24
click at [892, 489] on div "-" at bounding box center [860, 484] width 229 height 24
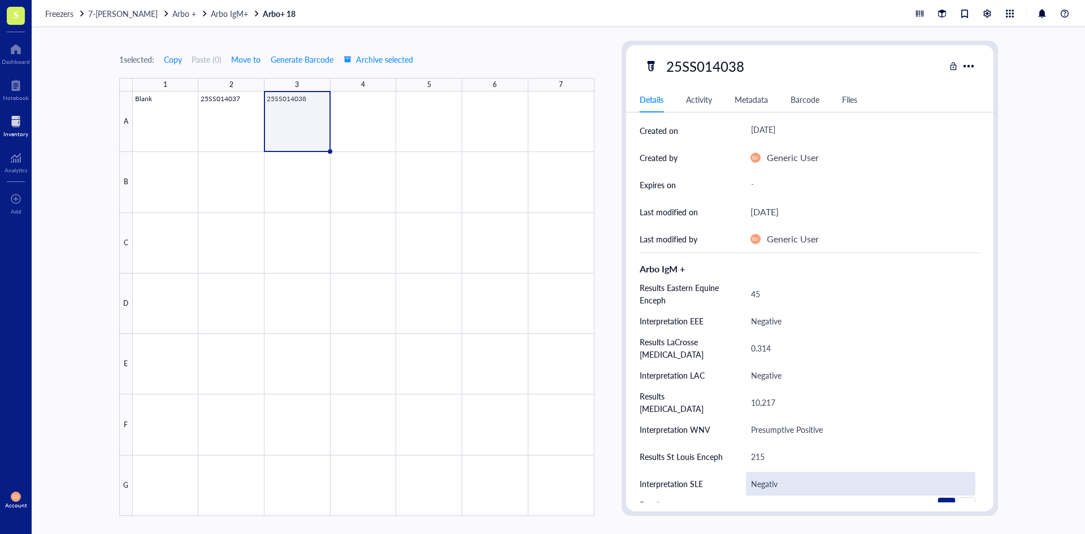
type input "Negative"
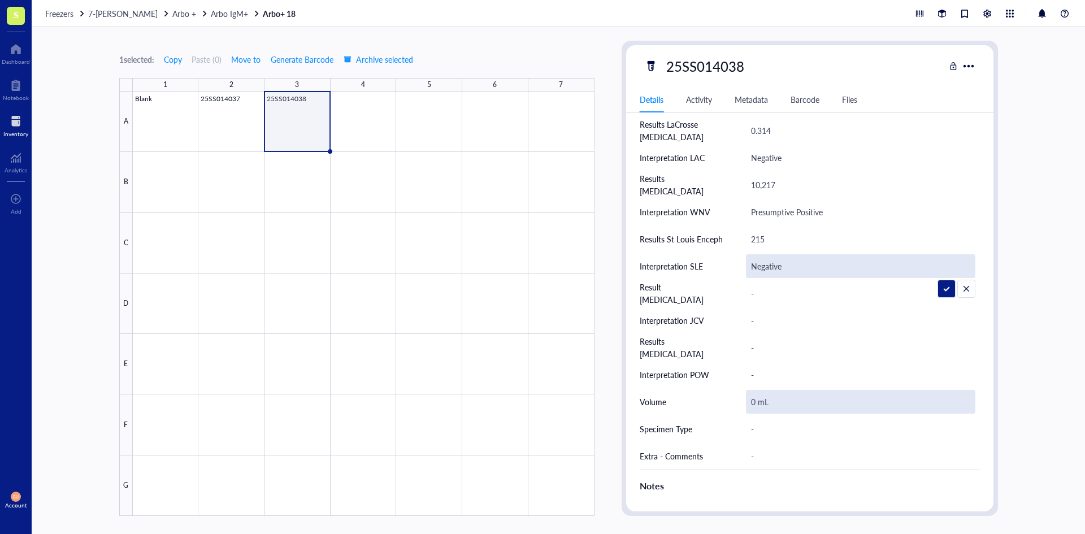
scroll to position [339, 0]
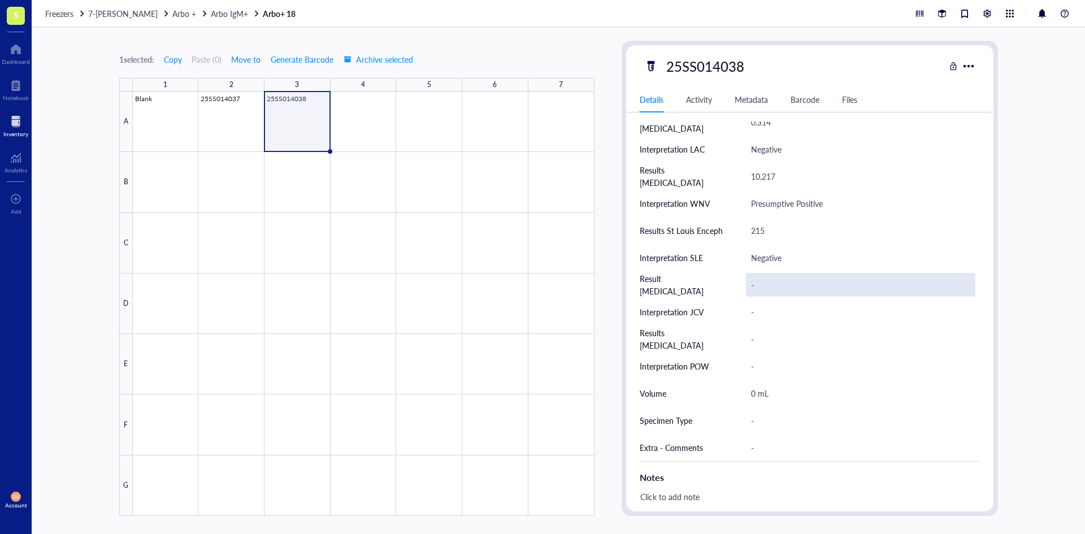
click at [770, 285] on div "-" at bounding box center [860, 285] width 229 height 24
type input "0.467"
click at [776, 305] on div "-" at bounding box center [860, 312] width 229 height 24
click at [778, 311] on div "-" at bounding box center [860, 312] width 229 height 24
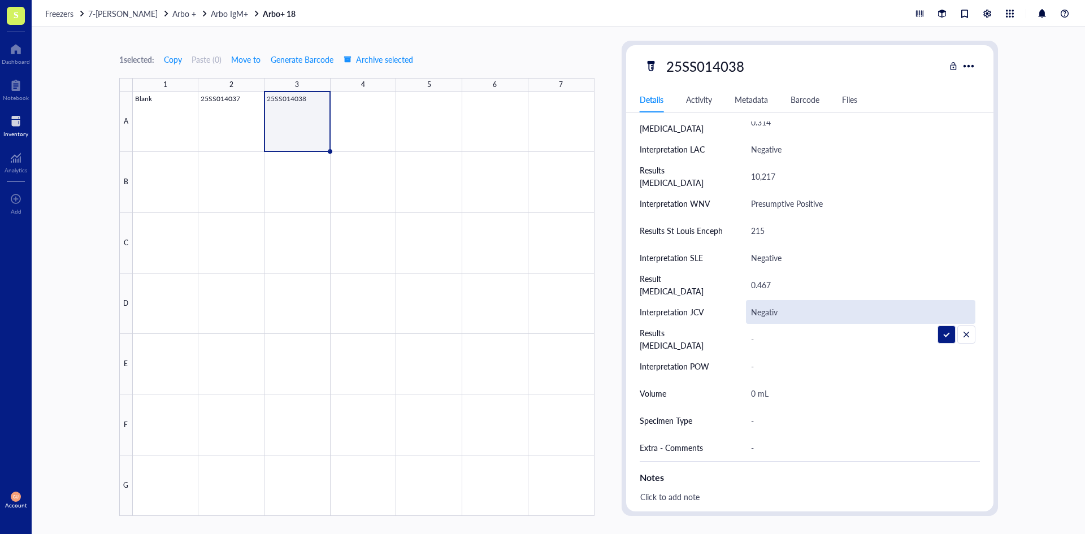
type input "Negative"
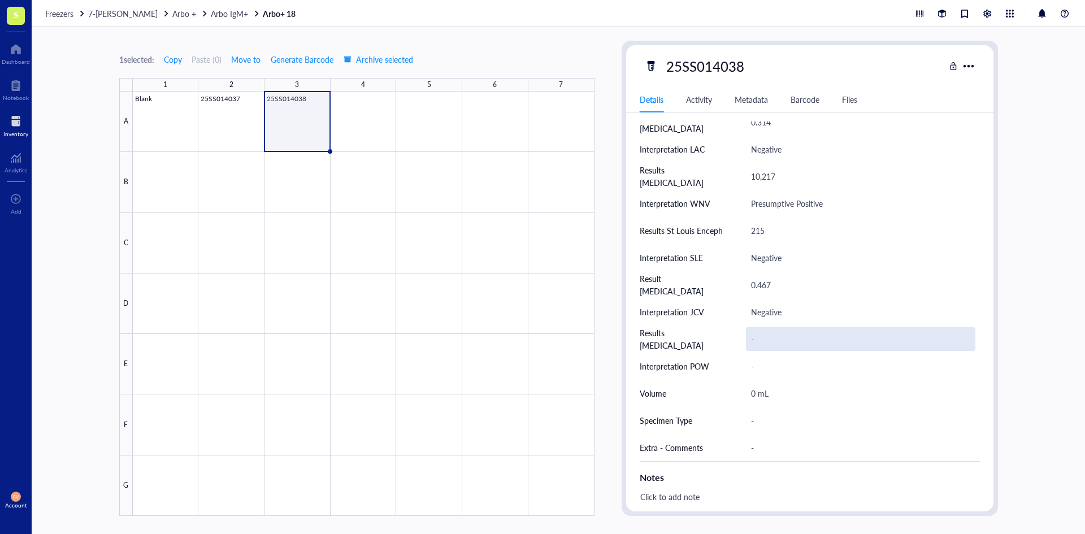
click at [773, 336] on div "-" at bounding box center [860, 339] width 229 height 24
type input "1.201"
click at [783, 362] on div "-" at bounding box center [860, 366] width 229 height 24
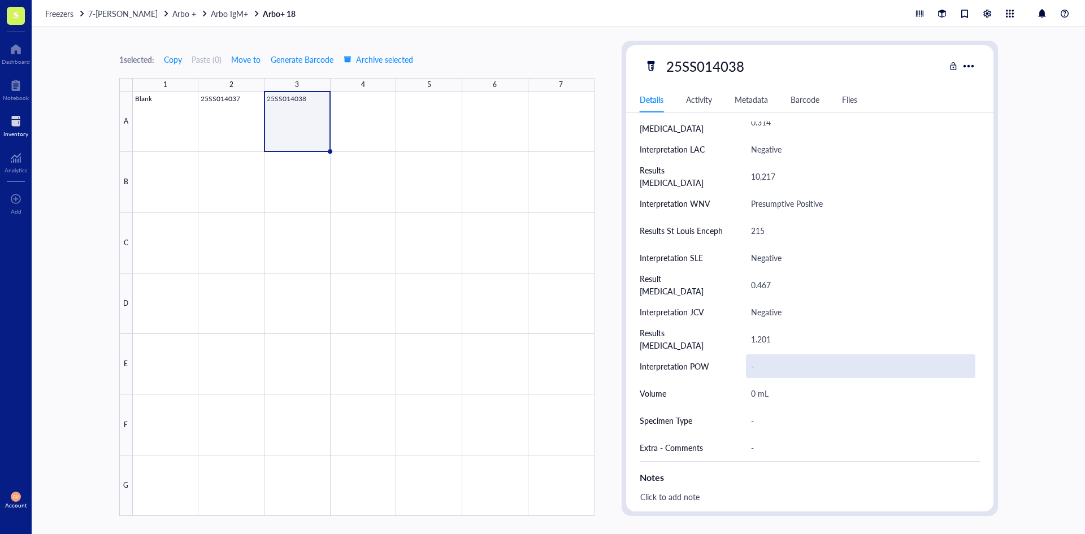
click at [781, 365] on div "-" at bounding box center [860, 366] width 229 height 24
type input "Negative"
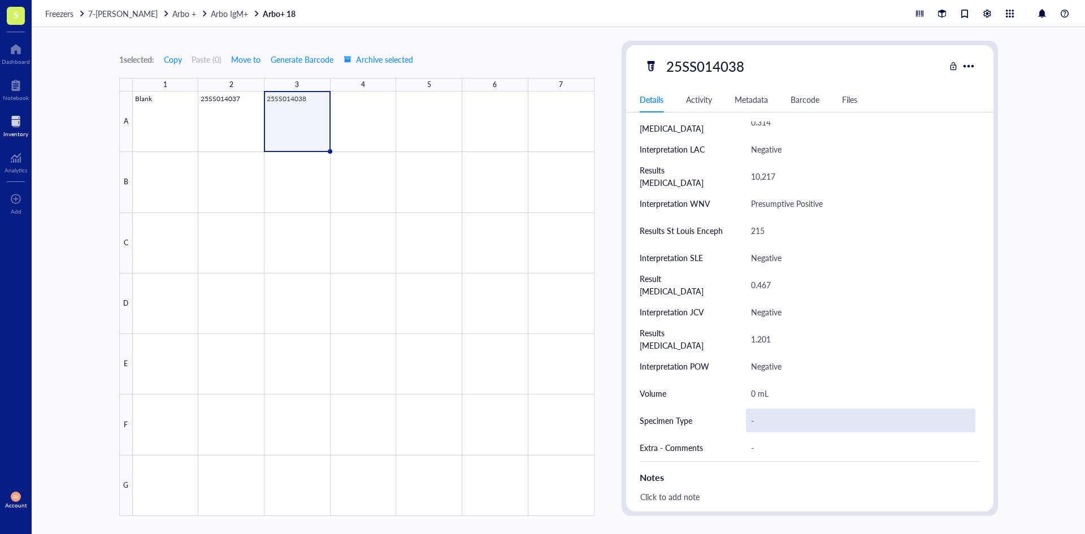
click at [766, 411] on div "-" at bounding box center [860, 421] width 229 height 24
type input "CSF"
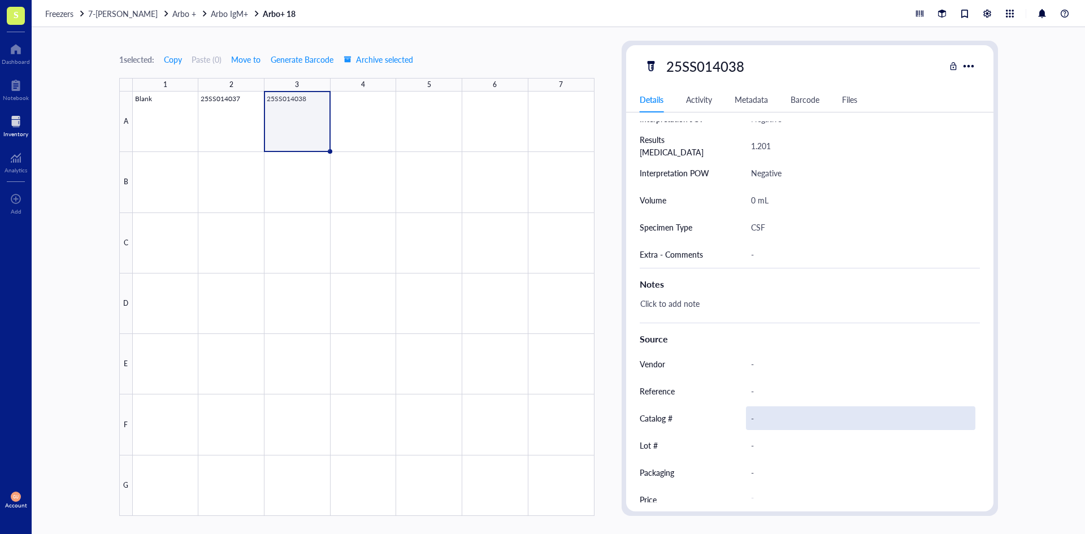
scroll to position [543, 0]
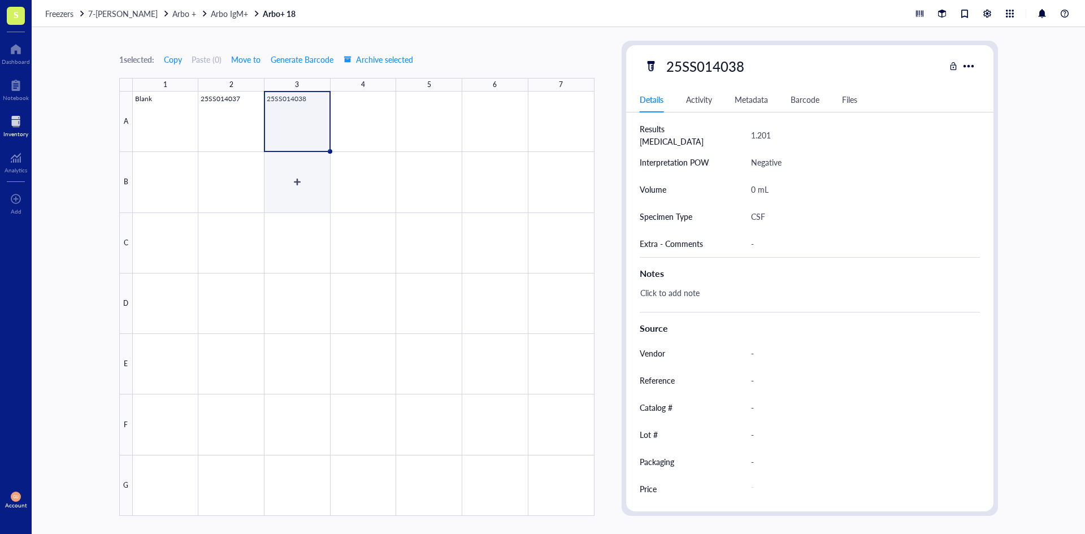
click at [281, 183] on div at bounding box center [364, 304] width 462 height 424
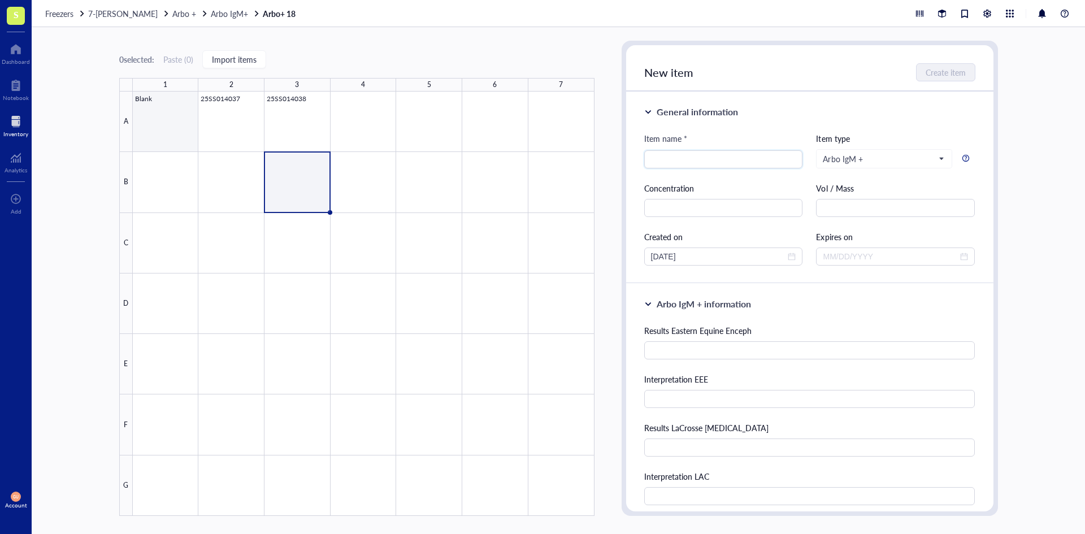
click at [157, 142] on div at bounding box center [364, 304] width 462 height 424
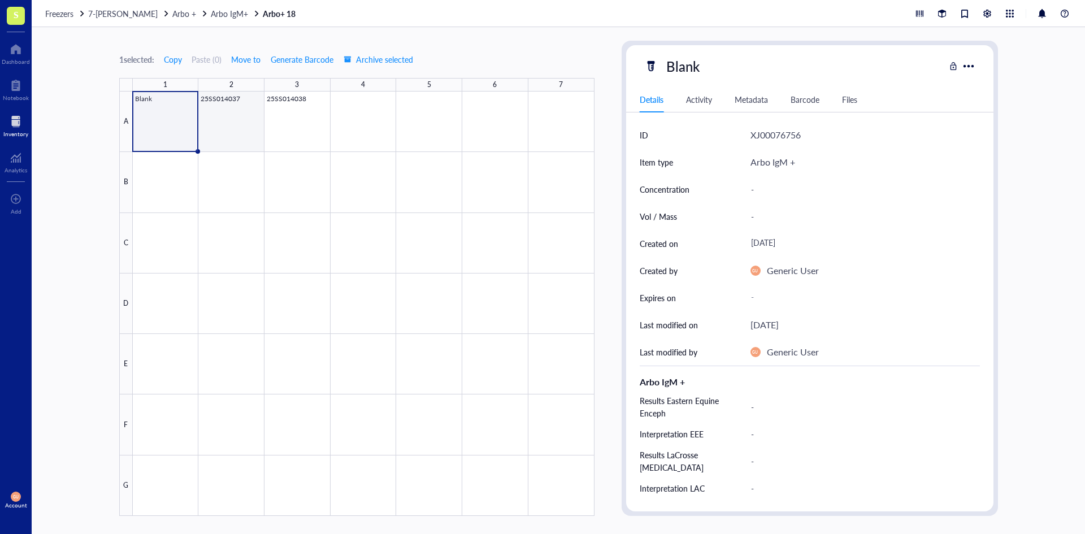
click at [236, 124] on div at bounding box center [364, 304] width 462 height 424
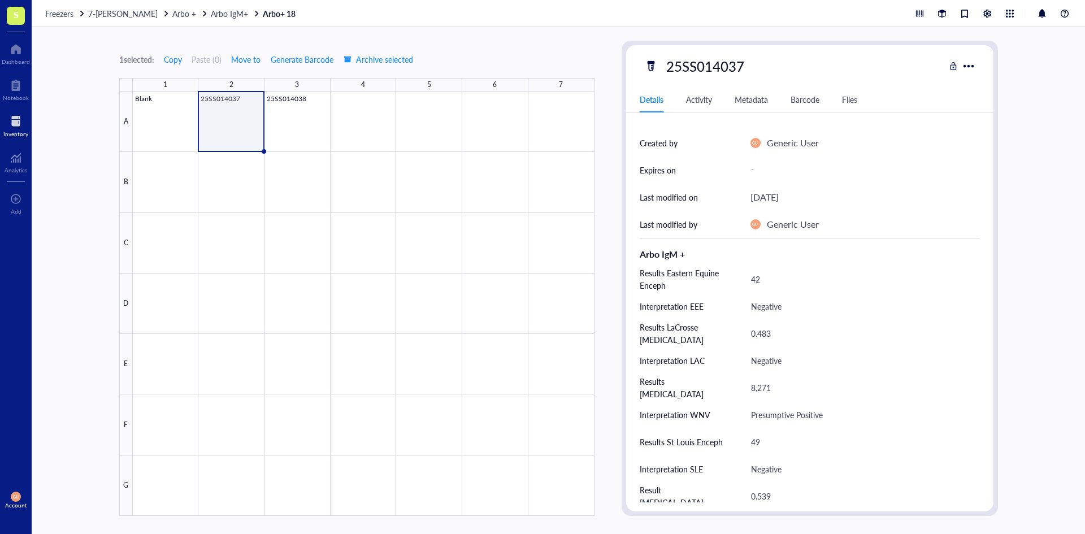
scroll to position [170, 0]
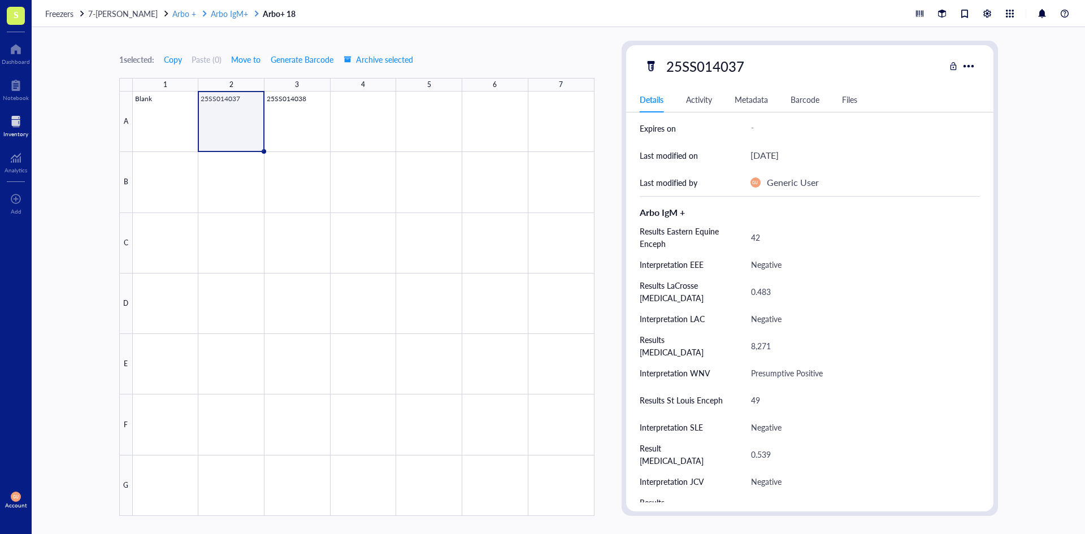
click at [235, 15] on span "Arbo IgM+" at bounding box center [229, 13] width 37 height 11
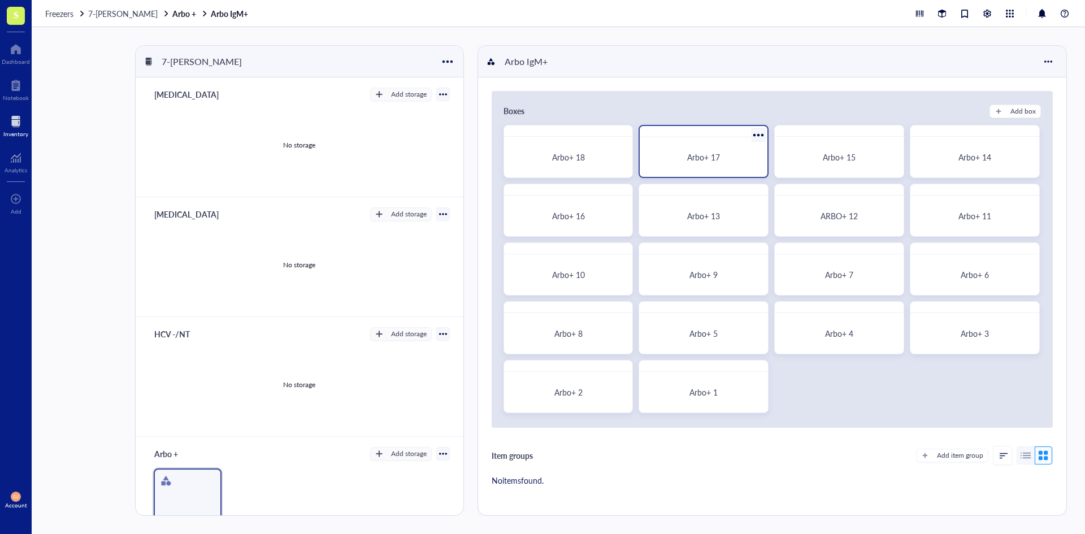
click at [685, 145] on div "Arbo+ 17" at bounding box center [703, 157] width 119 height 31
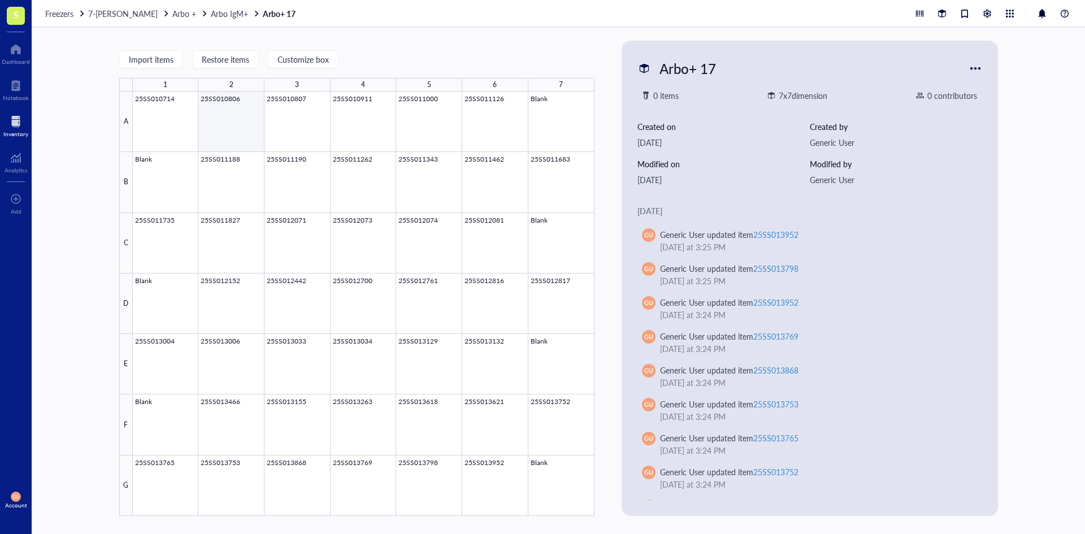
click at [233, 131] on div at bounding box center [364, 304] width 462 height 424
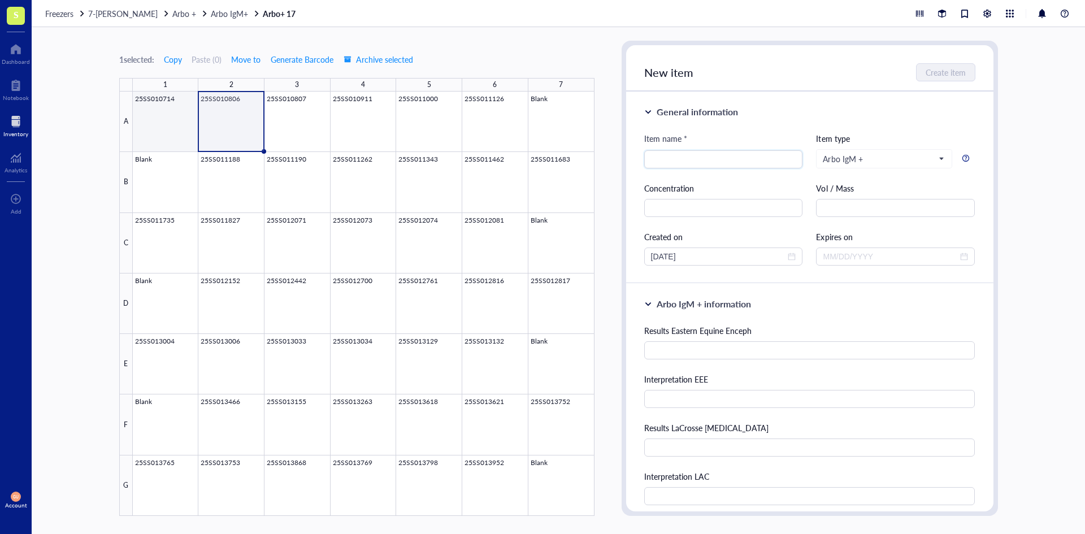
click at [184, 131] on div at bounding box center [364, 304] width 462 height 424
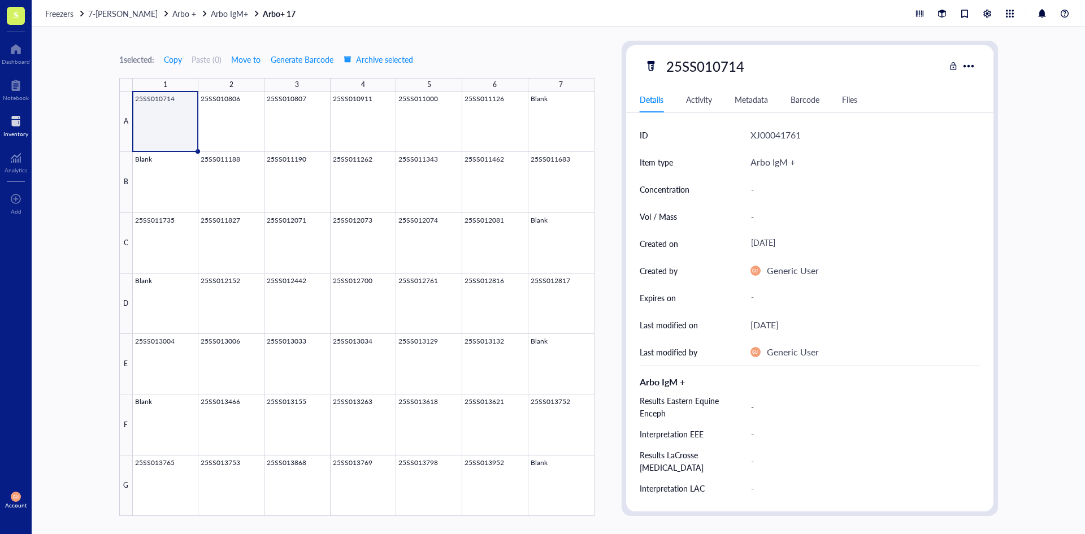
click at [539, 44] on div "1 selected: Copy Paste ( 0 ) Move to Generate Barcode Archive selected 1 2 3 4 …" at bounding box center [356, 278] width 475 height 475
